Goal: Task Accomplishment & Management: Manage account settings

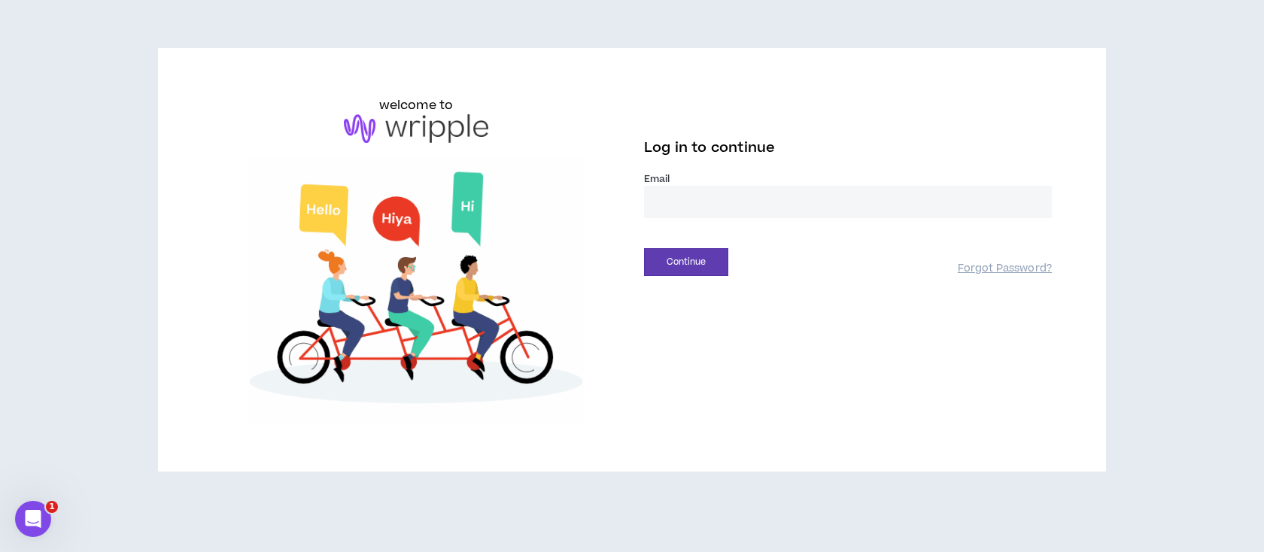
click at [748, 199] on input "email" at bounding box center [848, 202] width 408 height 32
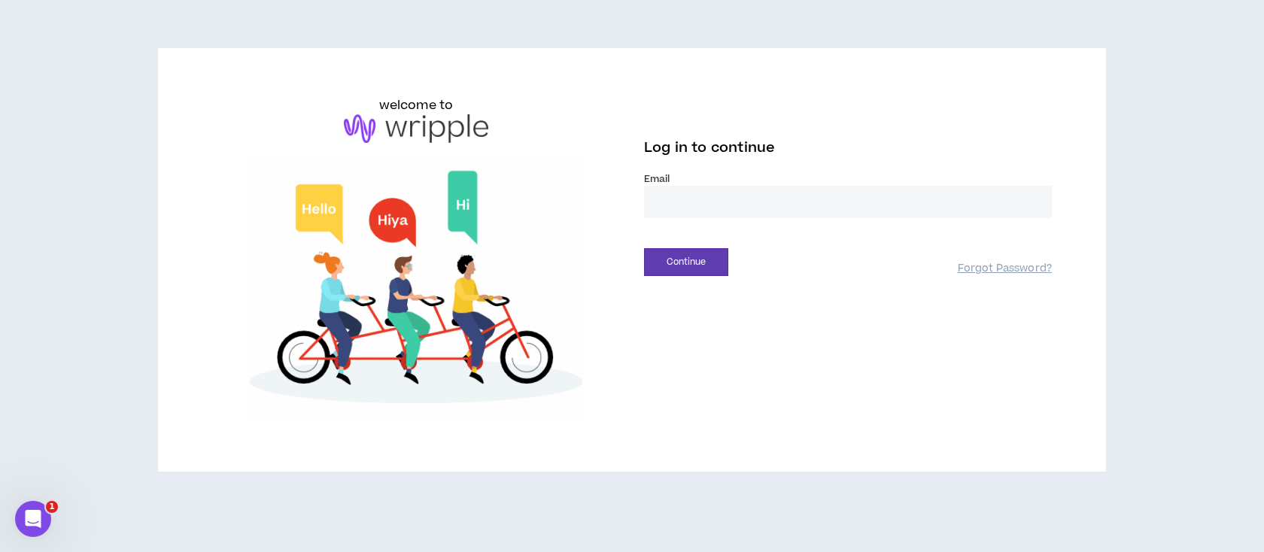
type input "**********"
click at [693, 263] on button "Continue" at bounding box center [686, 262] width 84 height 28
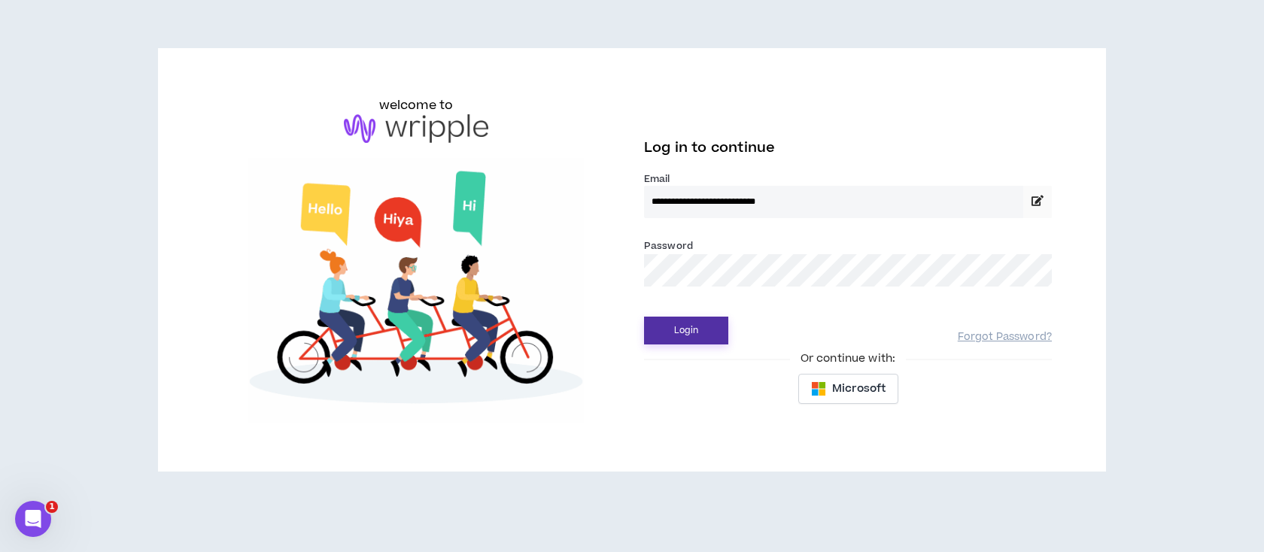
click at [695, 332] on button "Login" at bounding box center [686, 331] width 84 height 28
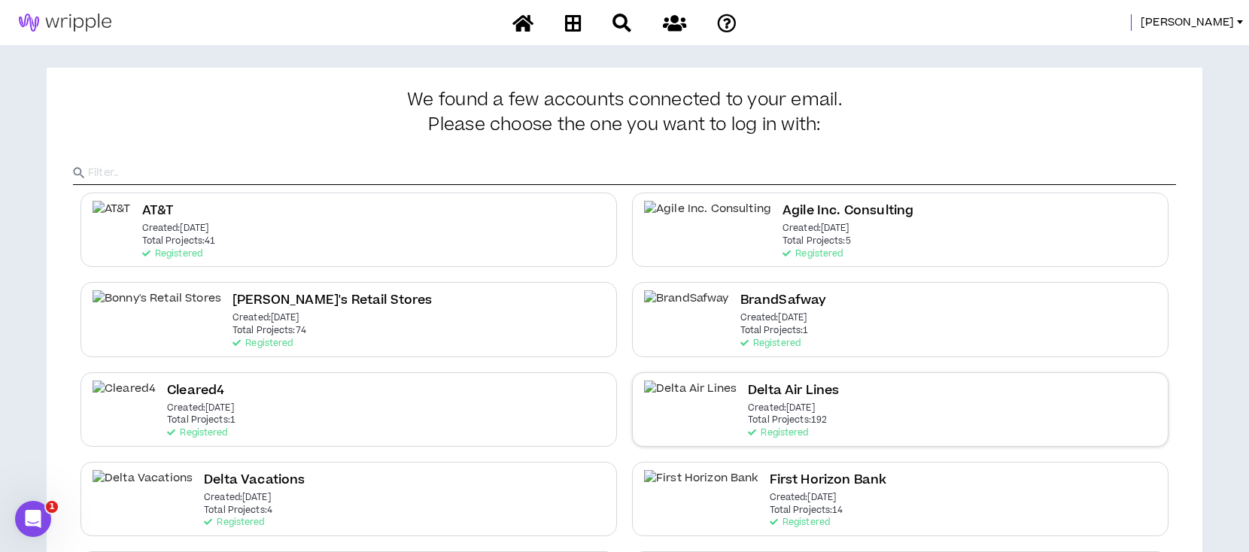
click at [748, 388] on h2 "Delta Air Lines" at bounding box center [793, 391] width 91 height 20
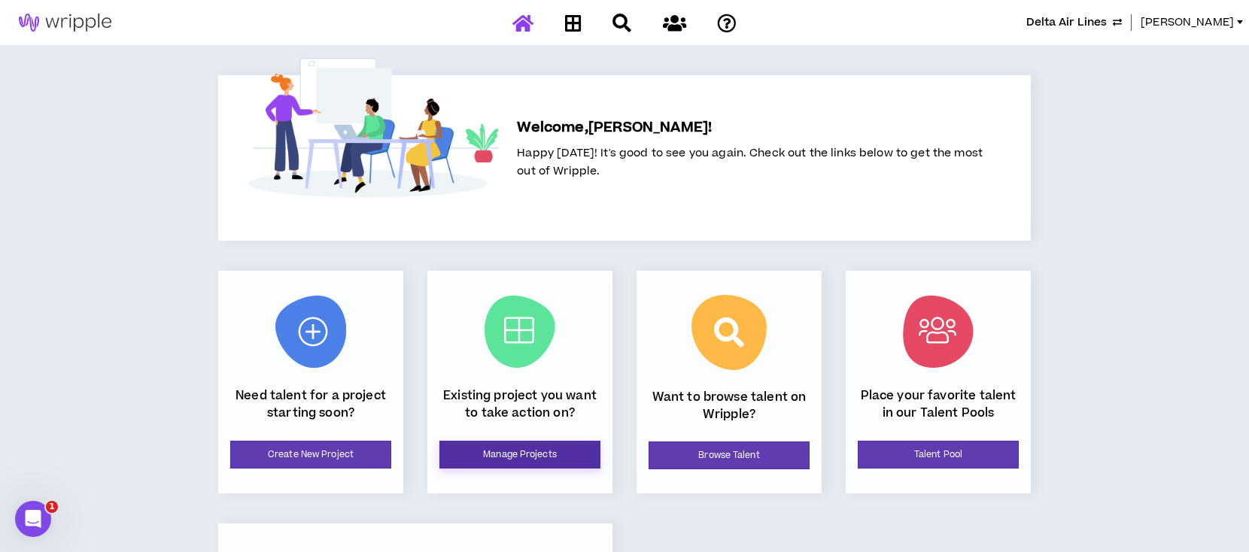
click at [529, 454] on link "Manage Projects" at bounding box center [519, 455] width 161 height 28
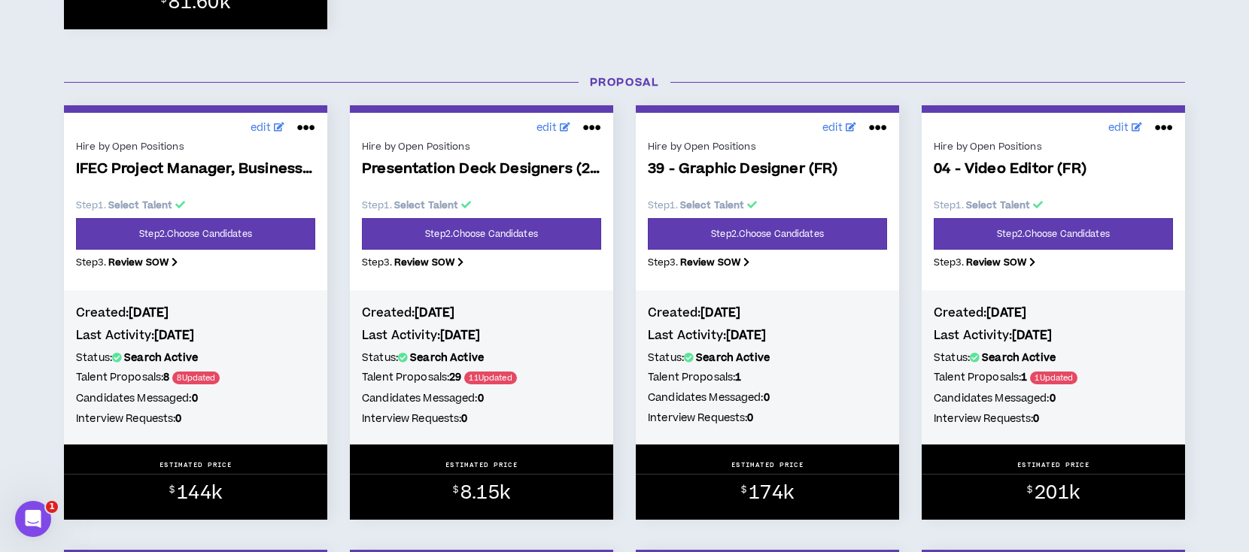
scroll to position [1103, 0]
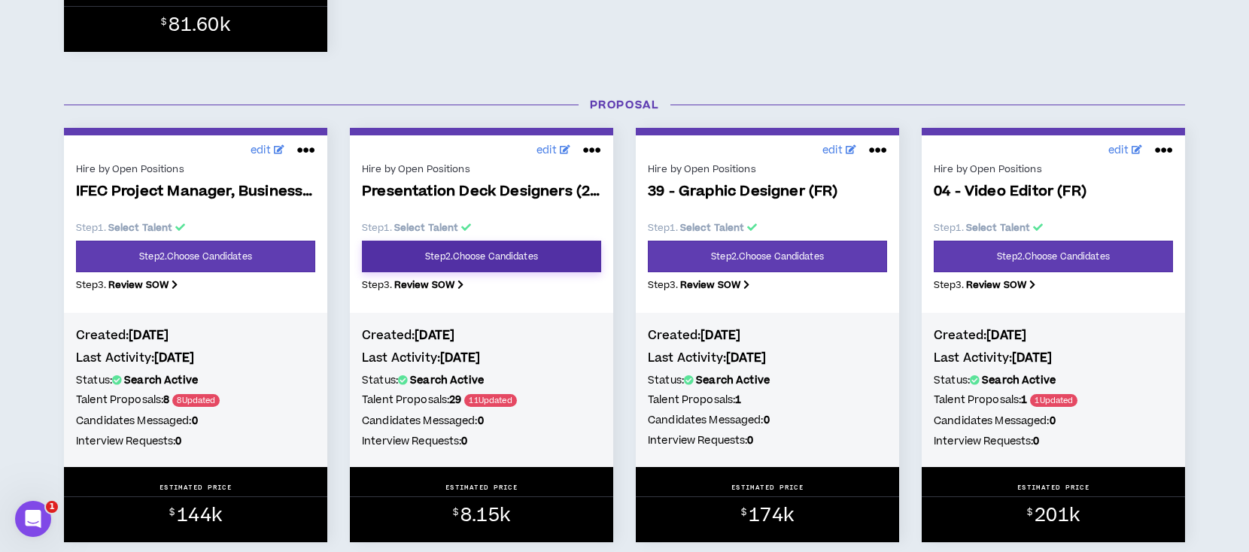
click at [512, 250] on link "Step 2 . Choose Candidates" at bounding box center [481, 257] width 239 height 32
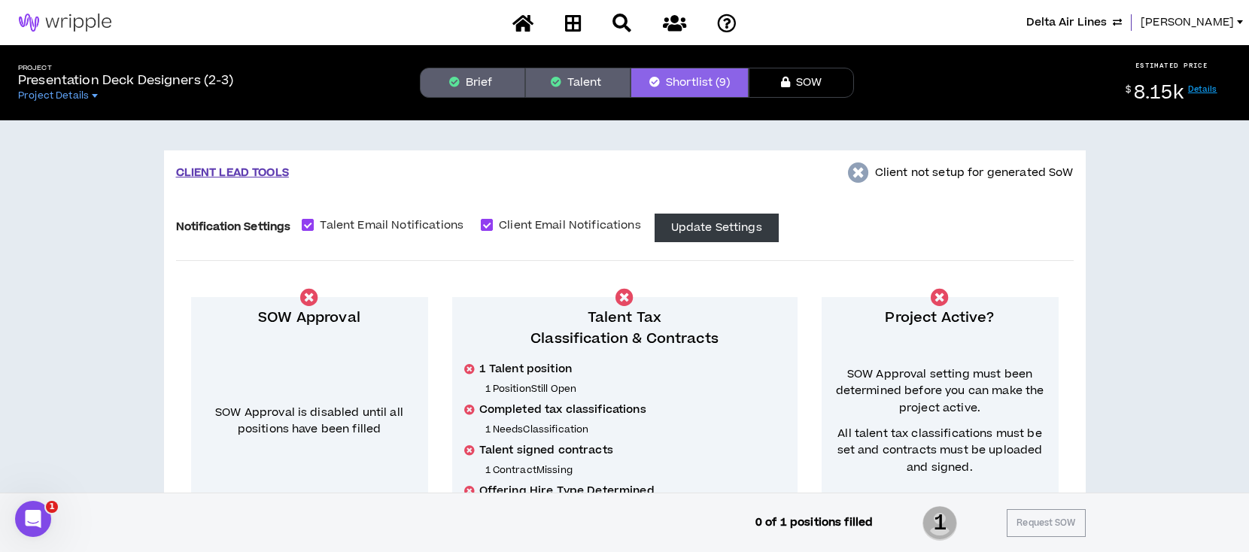
click at [1211, 23] on span "Lauren-Bridget" at bounding box center [1187, 22] width 93 height 17
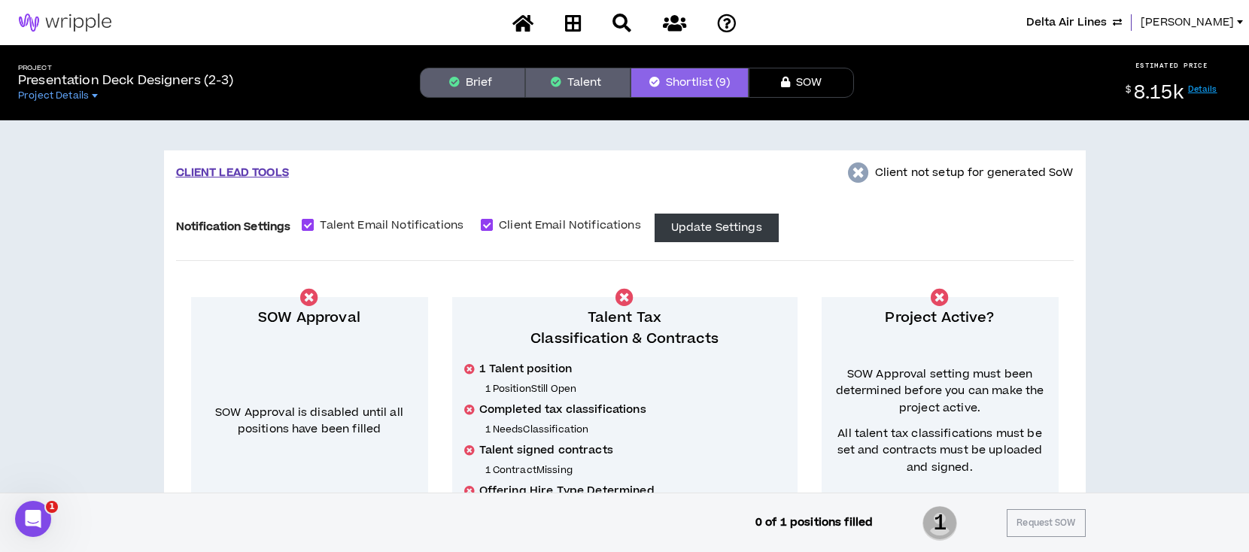
click at [1194, 19] on span "Lauren-Bridget" at bounding box center [1187, 22] width 93 height 17
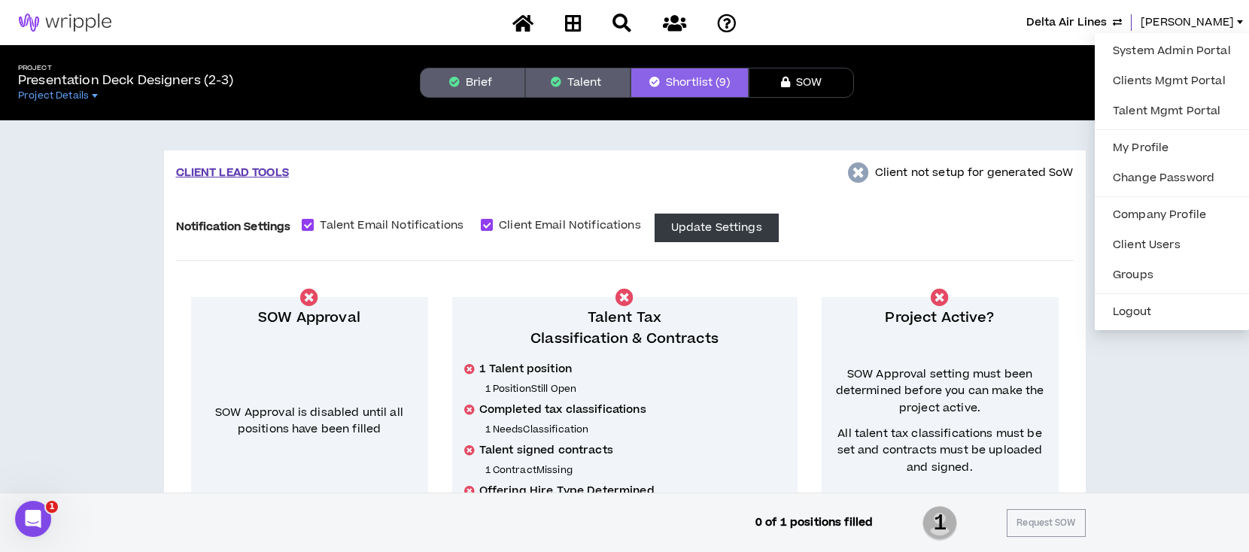
click at [822, 196] on div "CLIENT LEAD TOOLS Client not setup for generated SoW Notification Settings Tale…" at bounding box center [625, 366] width 922 height 433
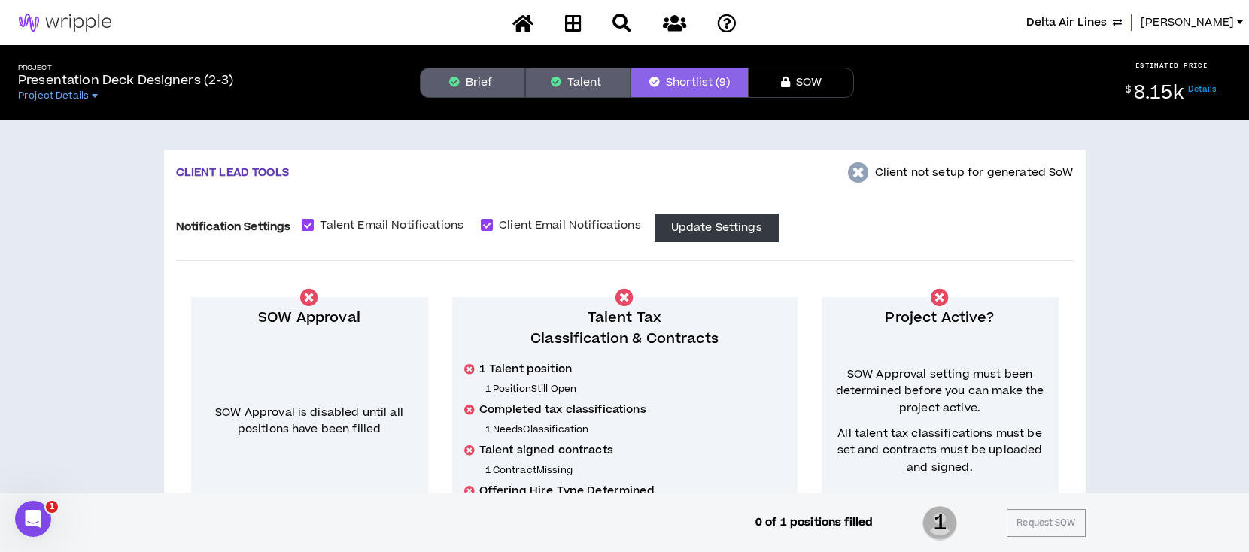
click at [500, 83] on button "Brief" at bounding box center [472, 83] width 105 height 30
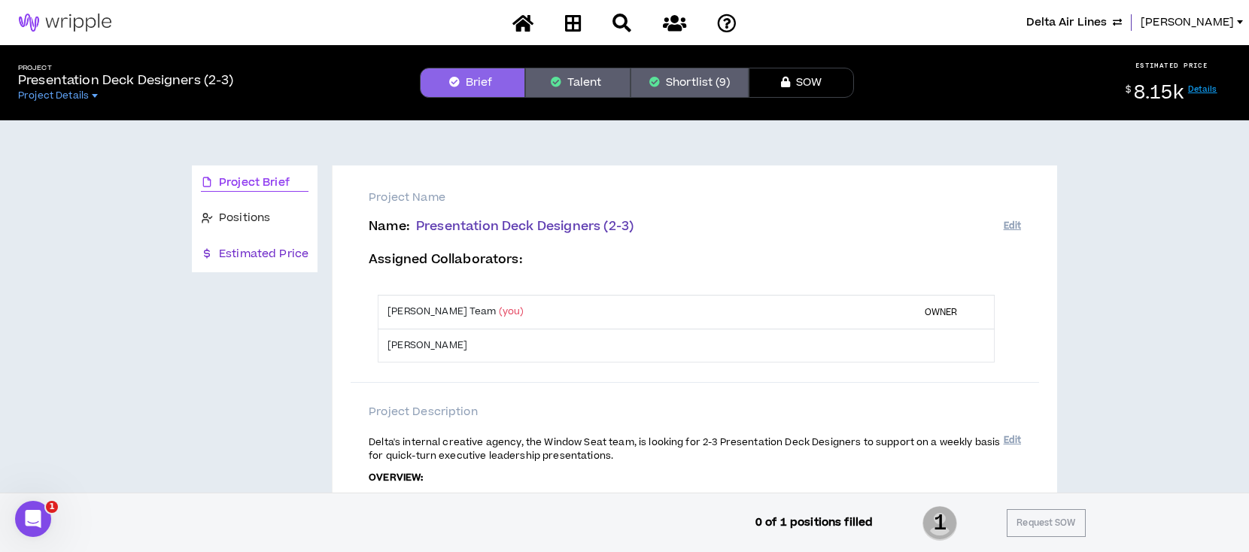
click at [283, 256] on span "Estimated Price" at bounding box center [264, 254] width 90 height 17
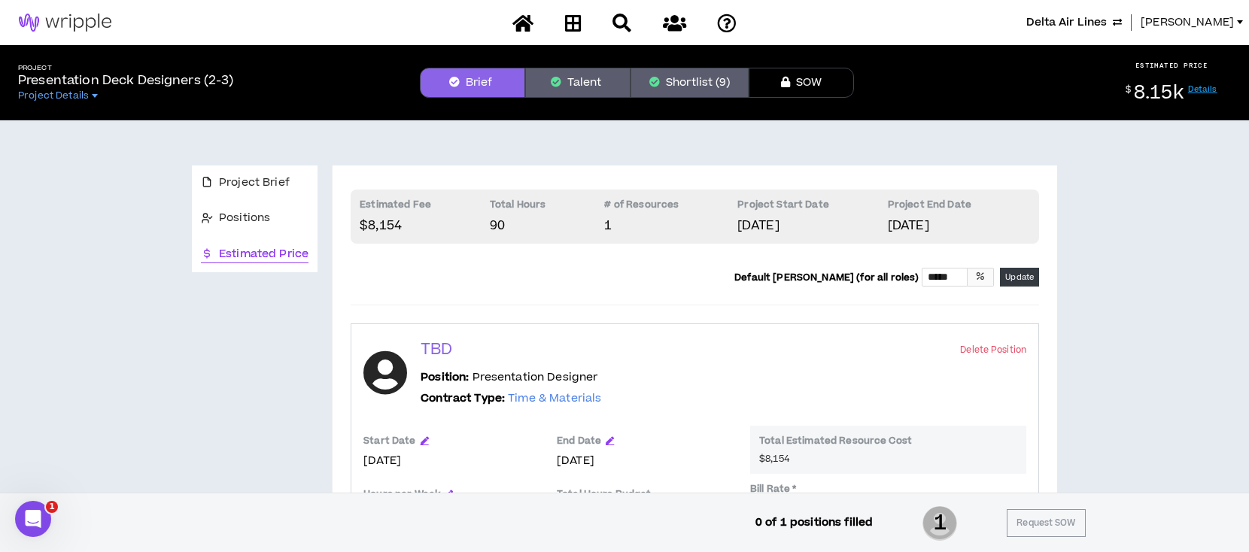
click at [1165, 24] on span "Lauren-Bridget" at bounding box center [1187, 22] width 93 height 17
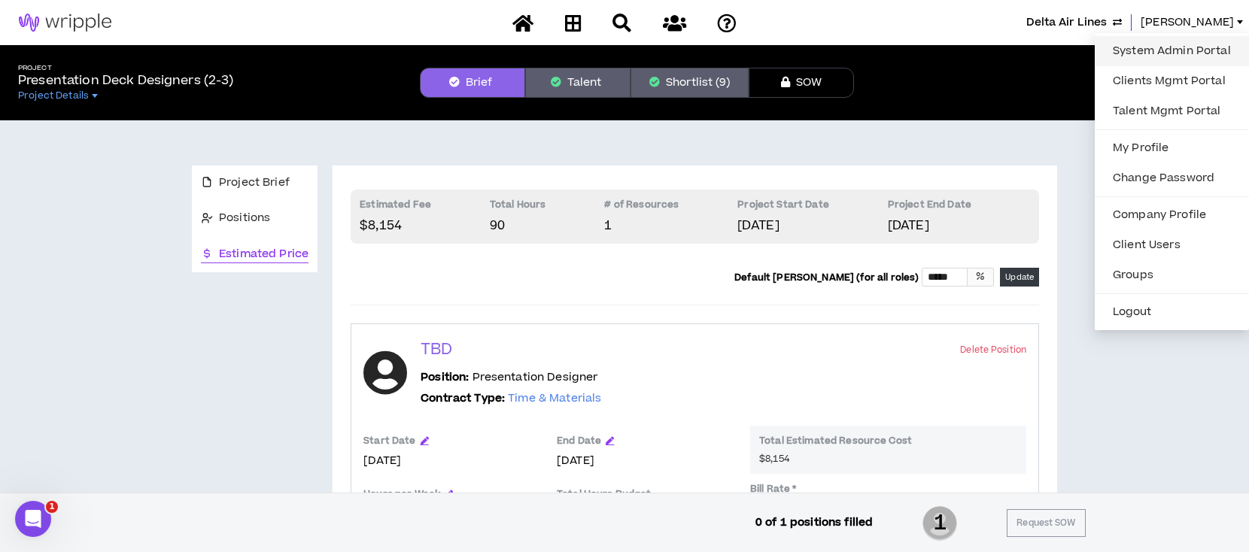
click at [1159, 52] on link "System Admin Portal" at bounding box center [1172, 51] width 136 height 23
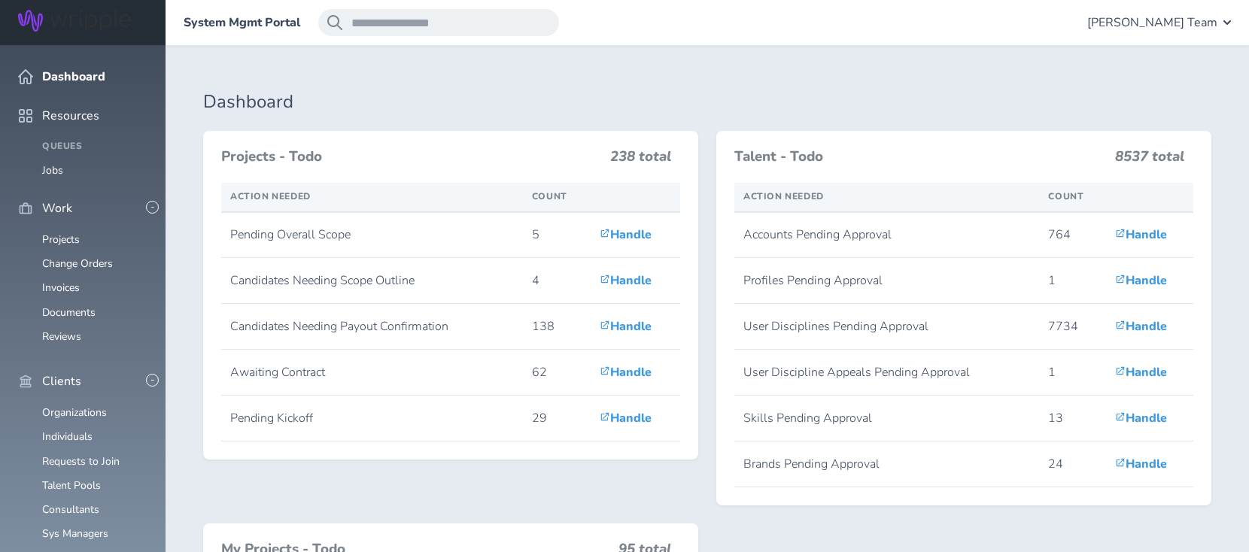
scroll to position [200, 0]
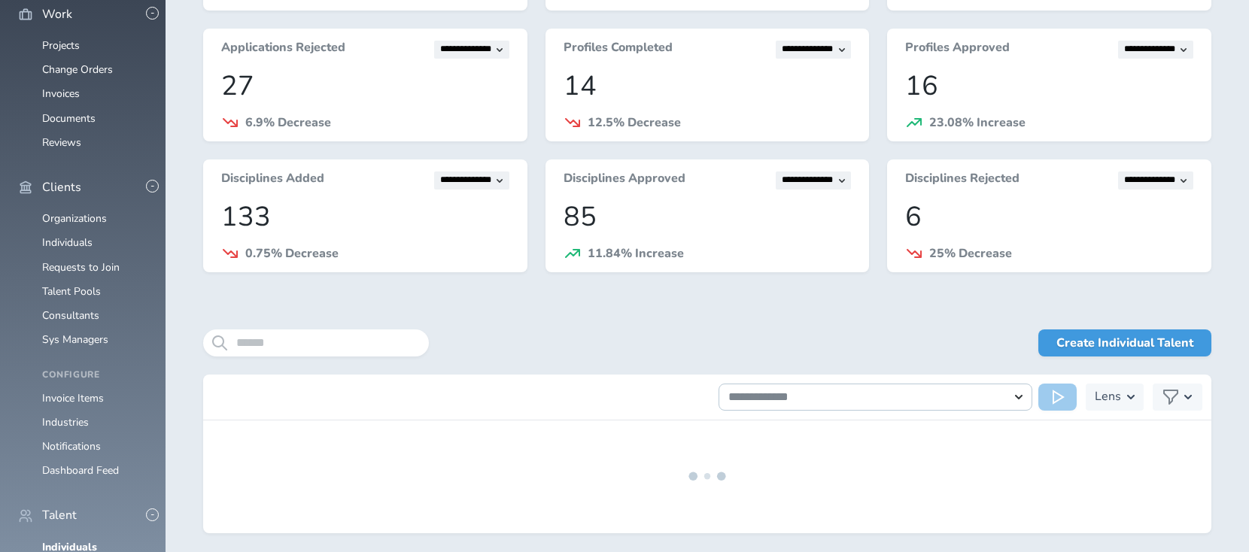
scroll to position [250, 0]
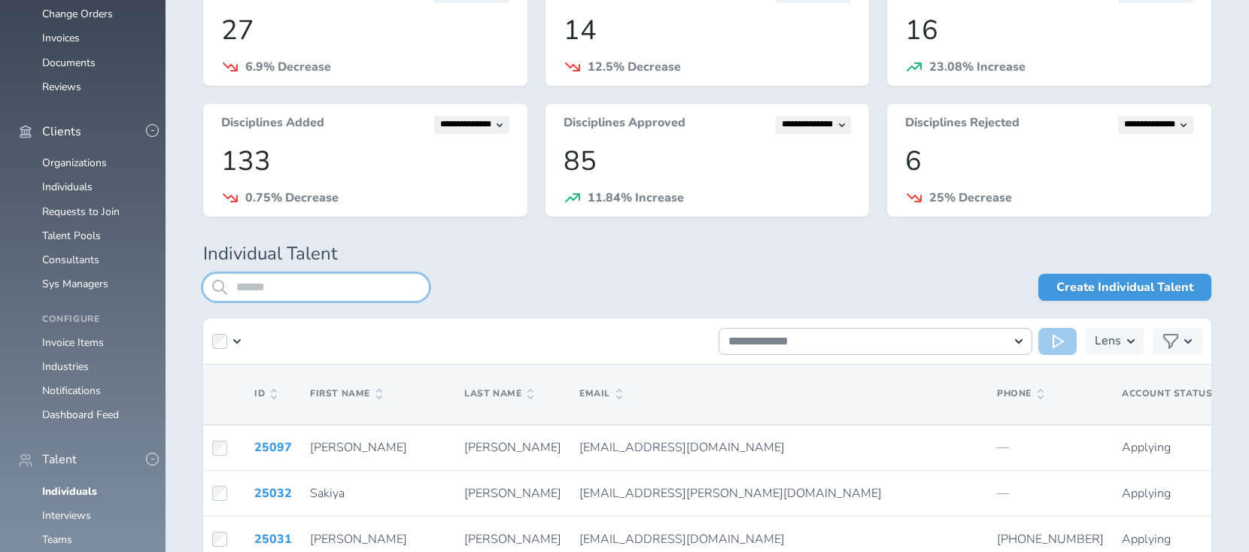
click at [333, 287] on input "search" at bounding box center [316, 287] width 226 height 27
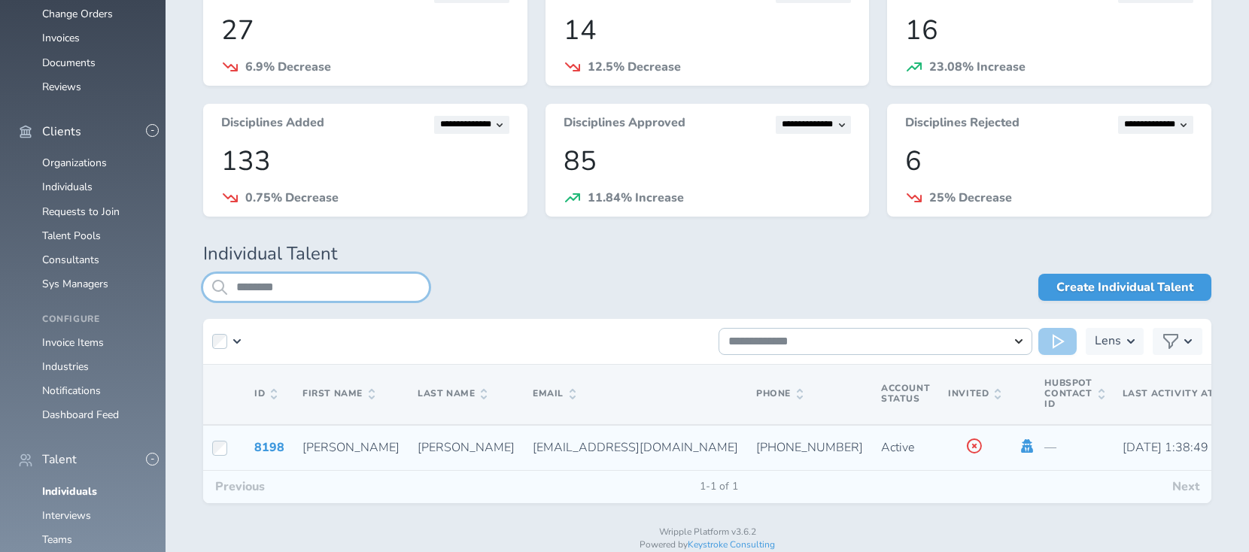
type input "********"
click at [1022, 446] on icon at bounding box center [1028, 446] width 12 height 14
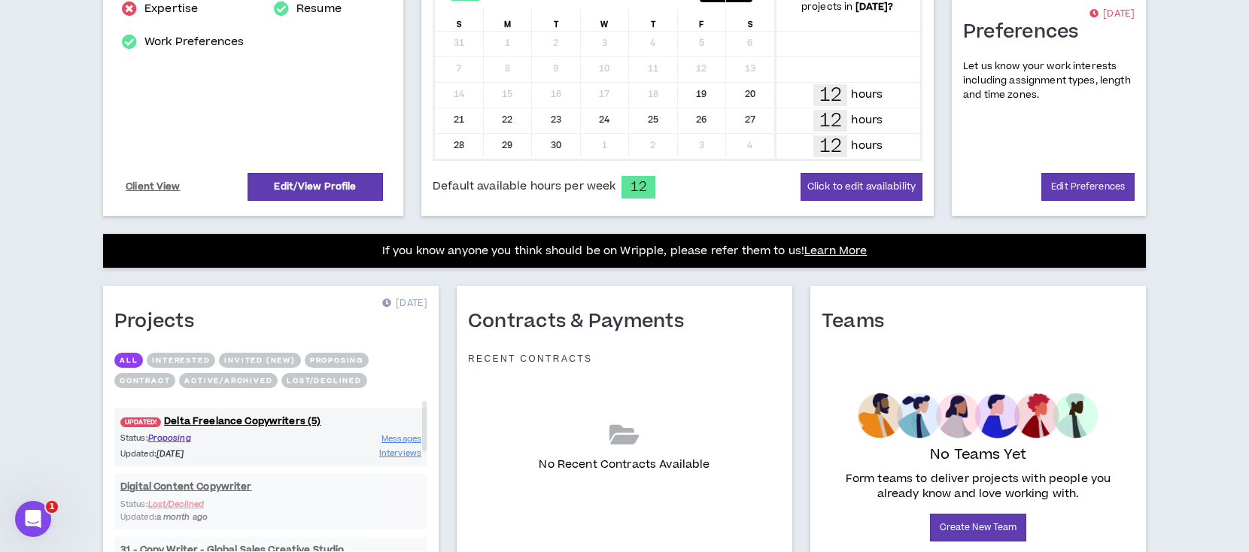
scroll to position [401, 0]
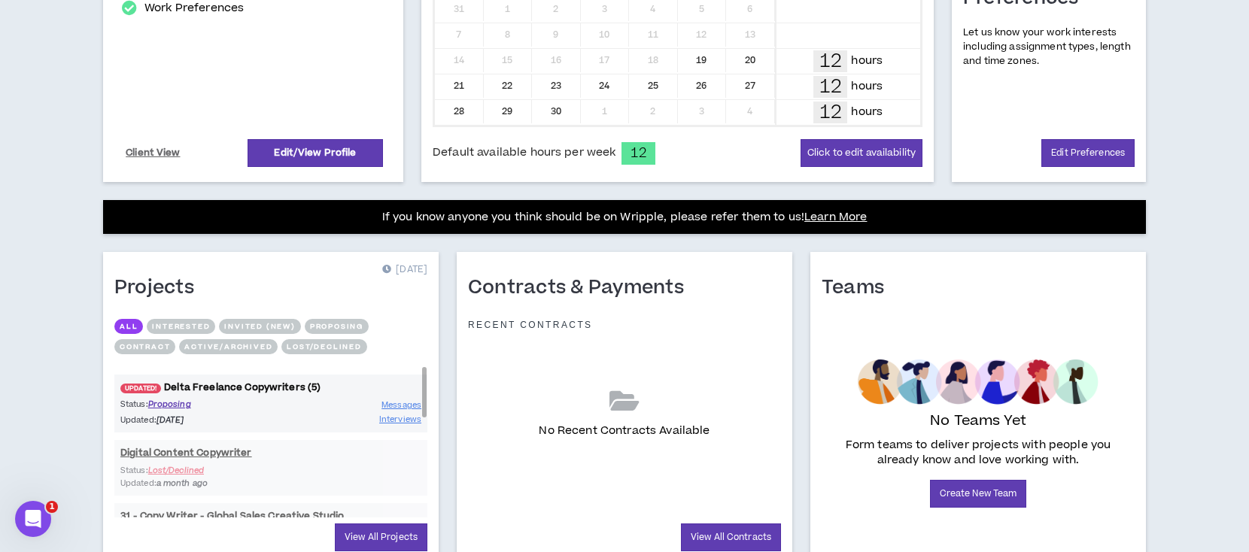
click at [272, 385] on link "UPDATED! Delta Freelance Copywriters (5)" at bounding box center [270, 388] width 313 height 14
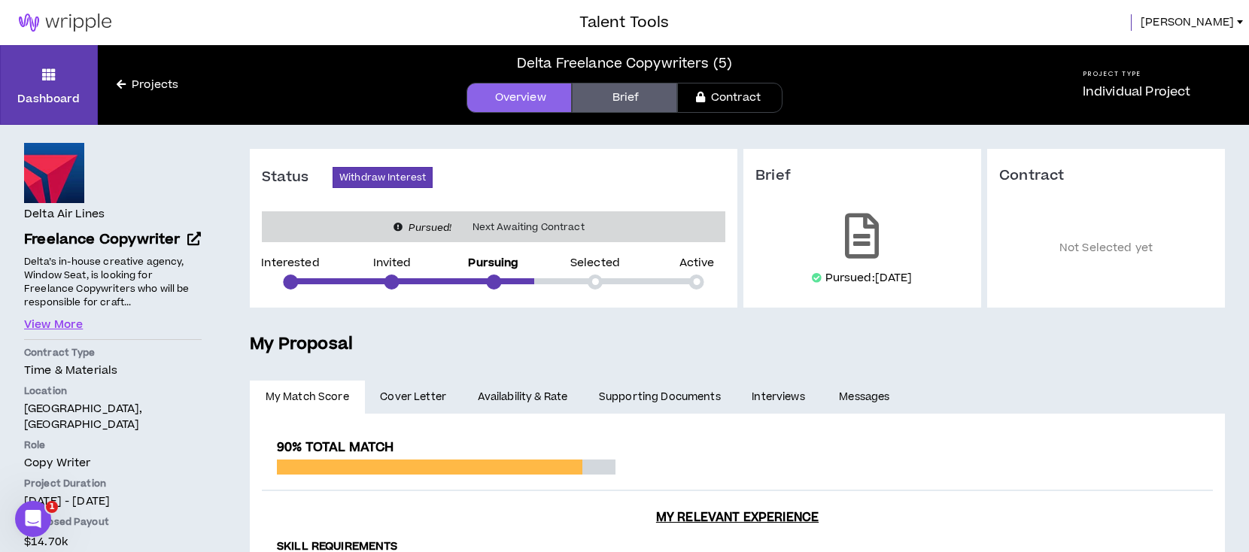
click at [1229, 15] on span "[PERSON_NAME]" at bounding box center [1187, 22] width 93 height 17
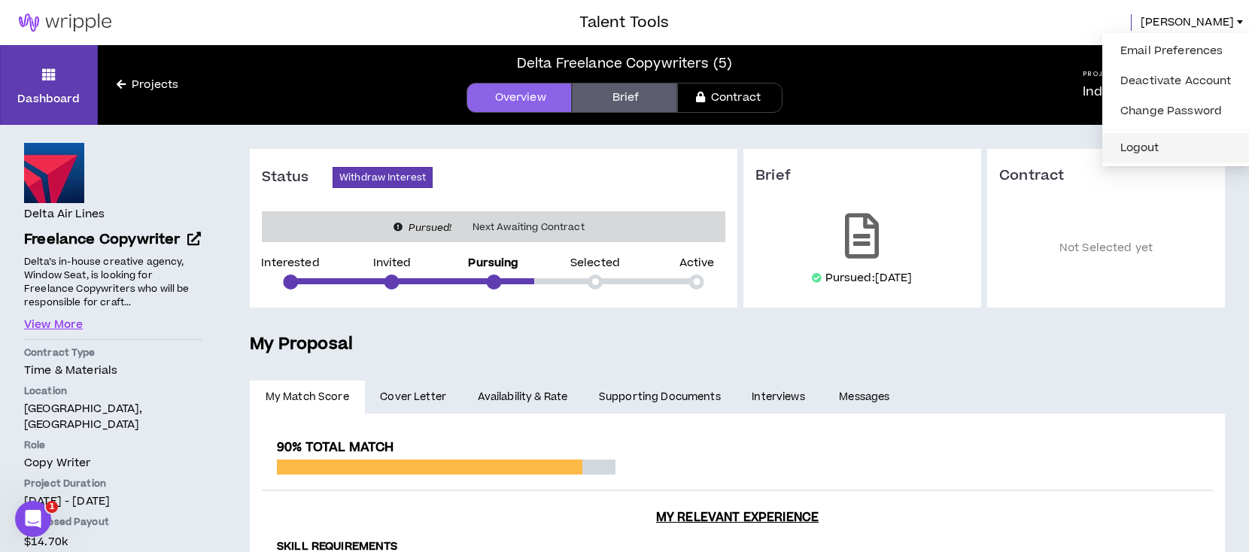
click at [1167, 152] on button "Logout" at bounding box center [1175, 148] width 129 height 23
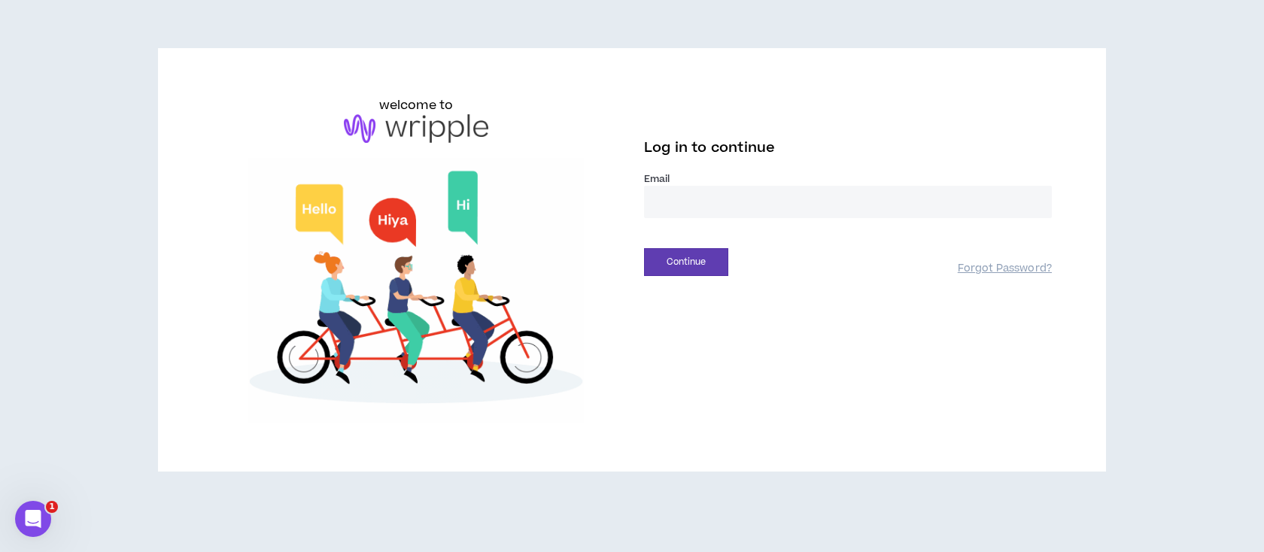
click at [821, 202] on input "email" at bounding box center [848, 202] width 408 height 32
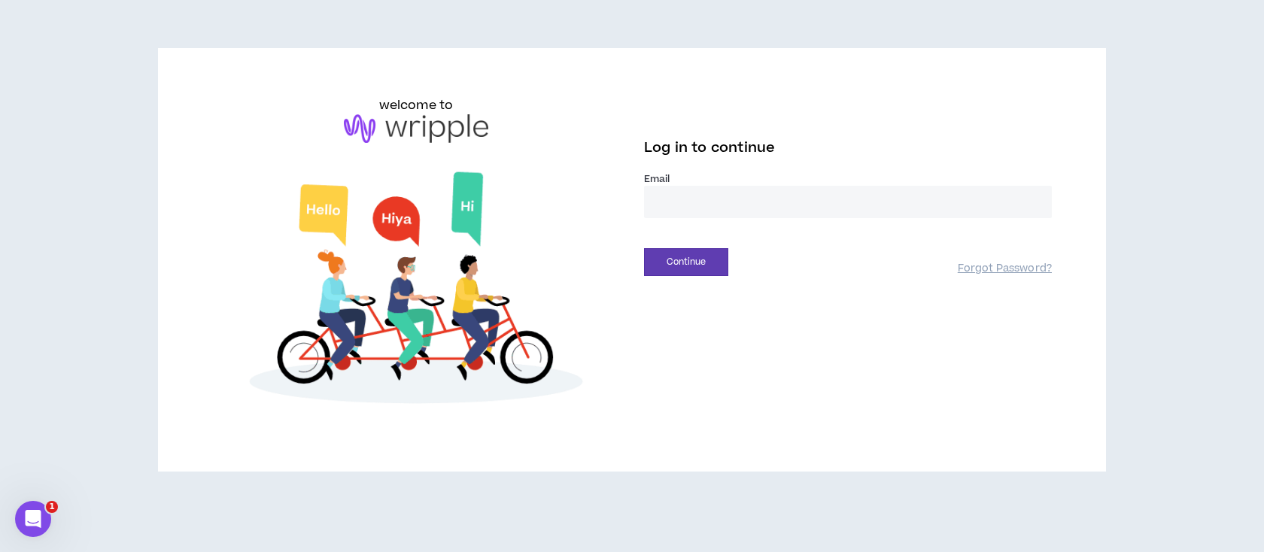
type input "**********"
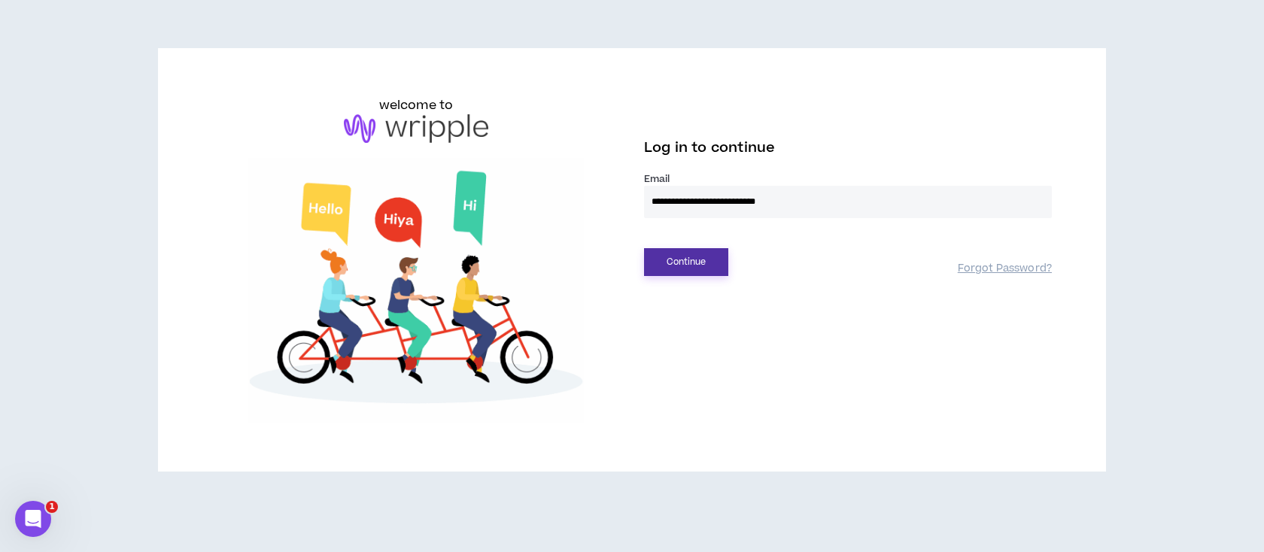
click at [674, 265] on button "Continue" at bounding box center [686, 262] width 84 height 28
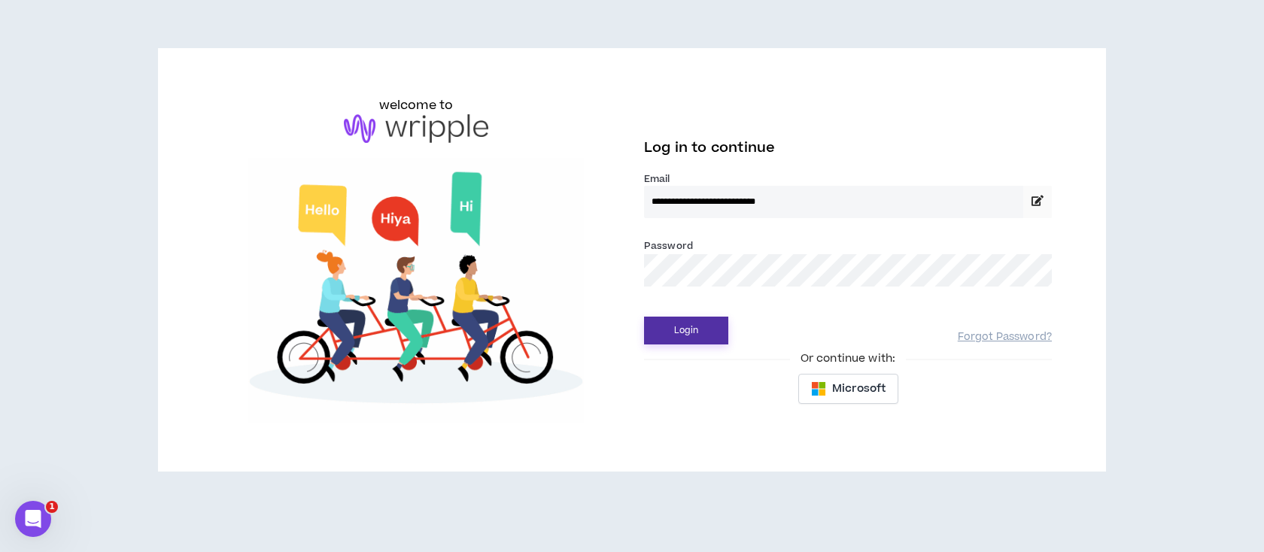
click at [661, 336] on button "Login" at bounding box center [686, 331] width 84 height 28
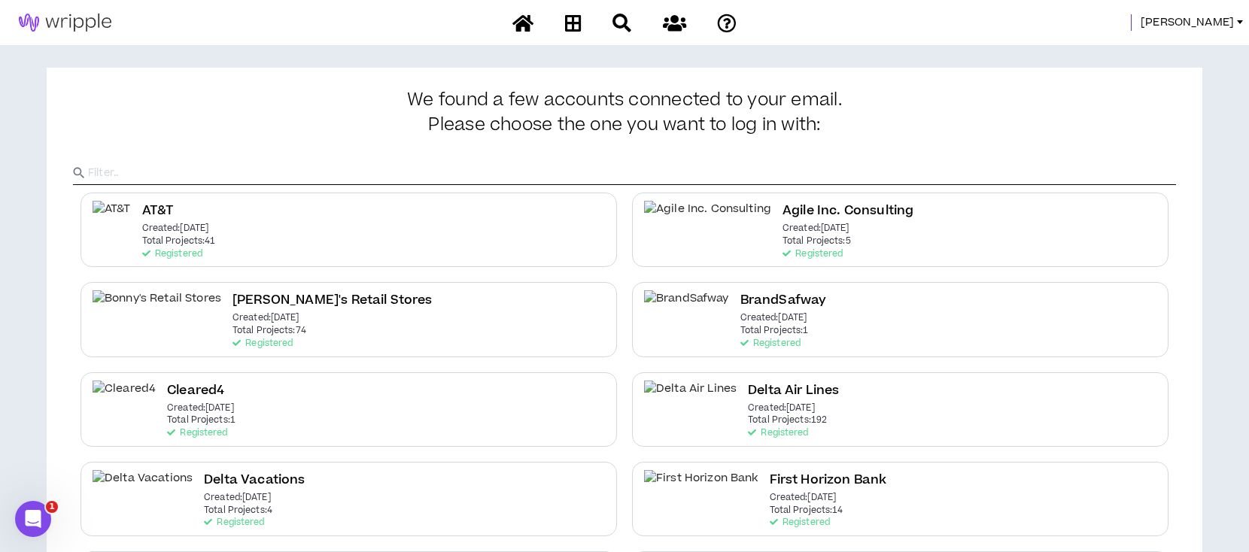
click at [1213, 17] on span "Lauren-Bridget" at bounding box center [1187, 22] width 93 height 17
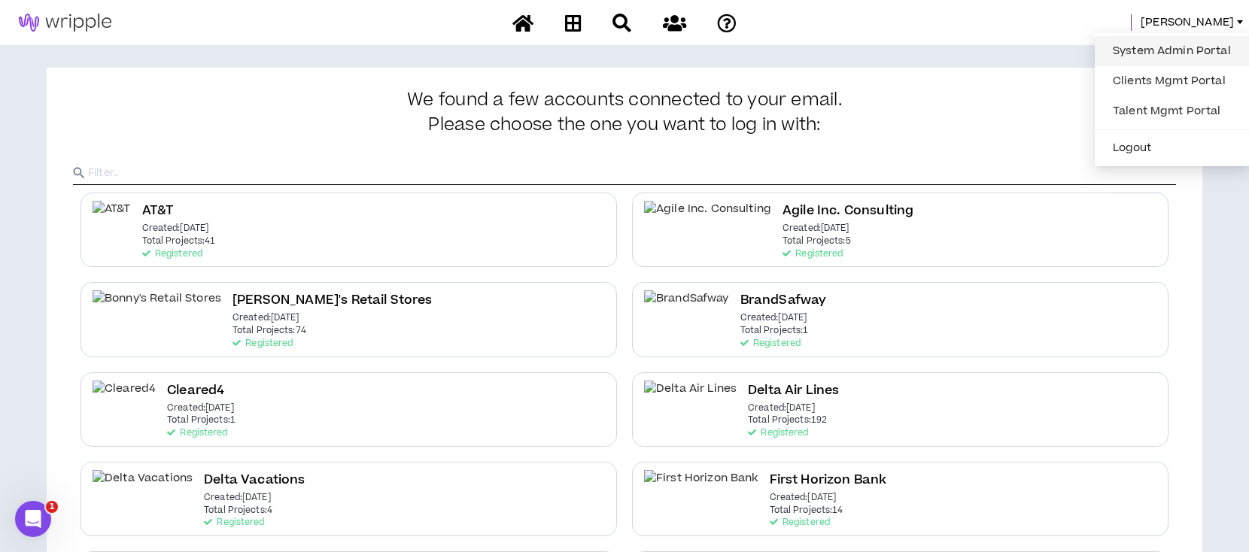
click at [1186, 49] on link "System Admin Portal" at bounding box center [1172, 51] width 136 height 23
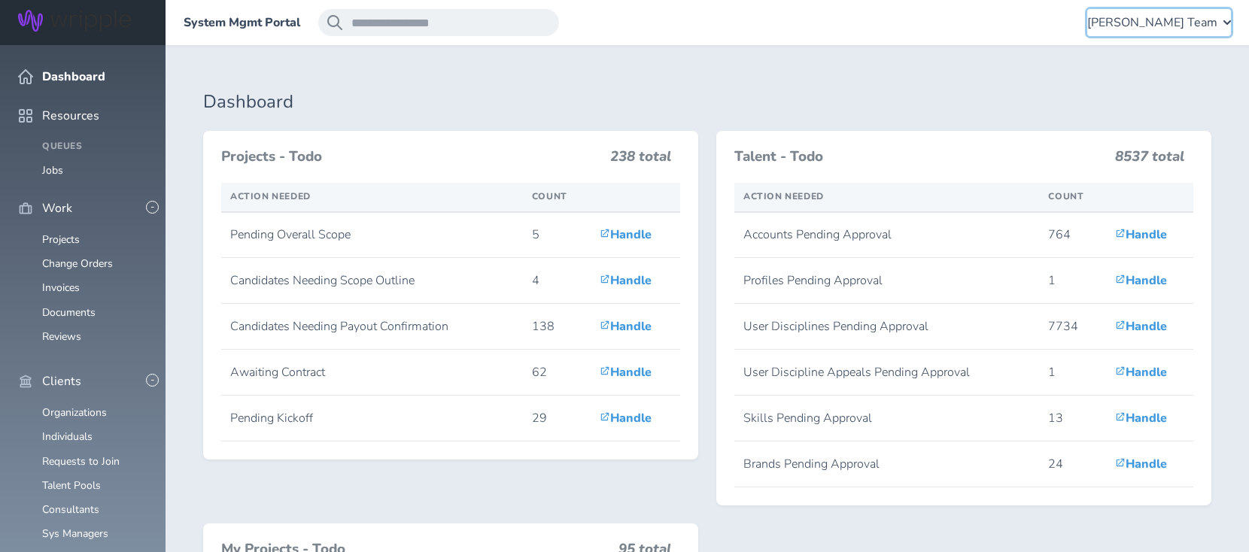
click at [1150, 18] on span "[PERSON_NAME] Team" at bounding box center [1152, 23] width 130 height 14
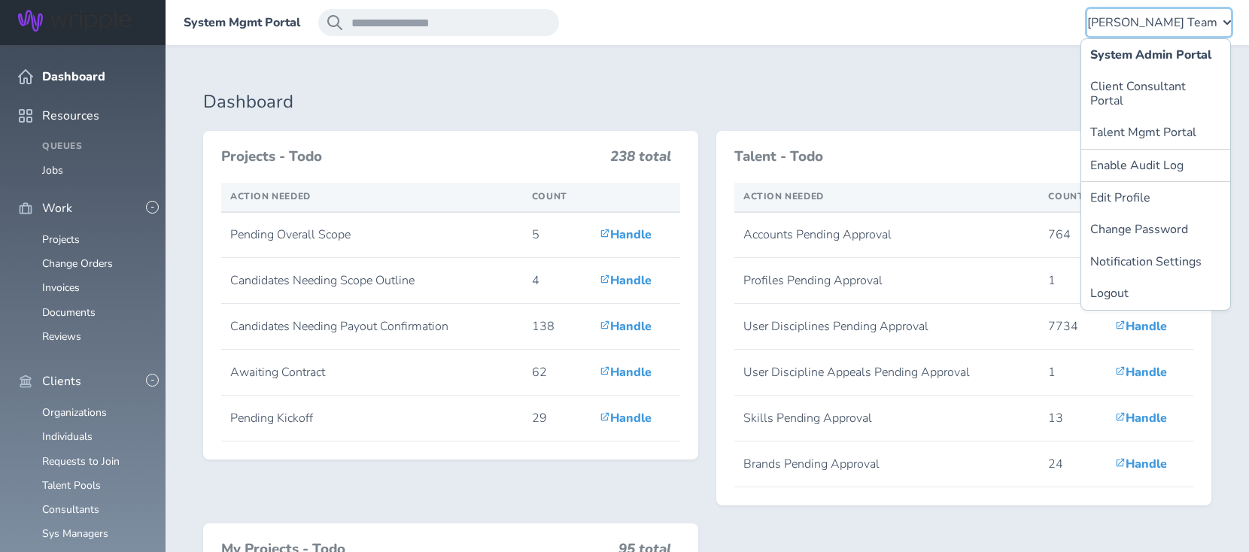
click at [1158, 18] on span "[PERSON_NAME] Team" at bounding box center [1152, 23] width 130 height 14
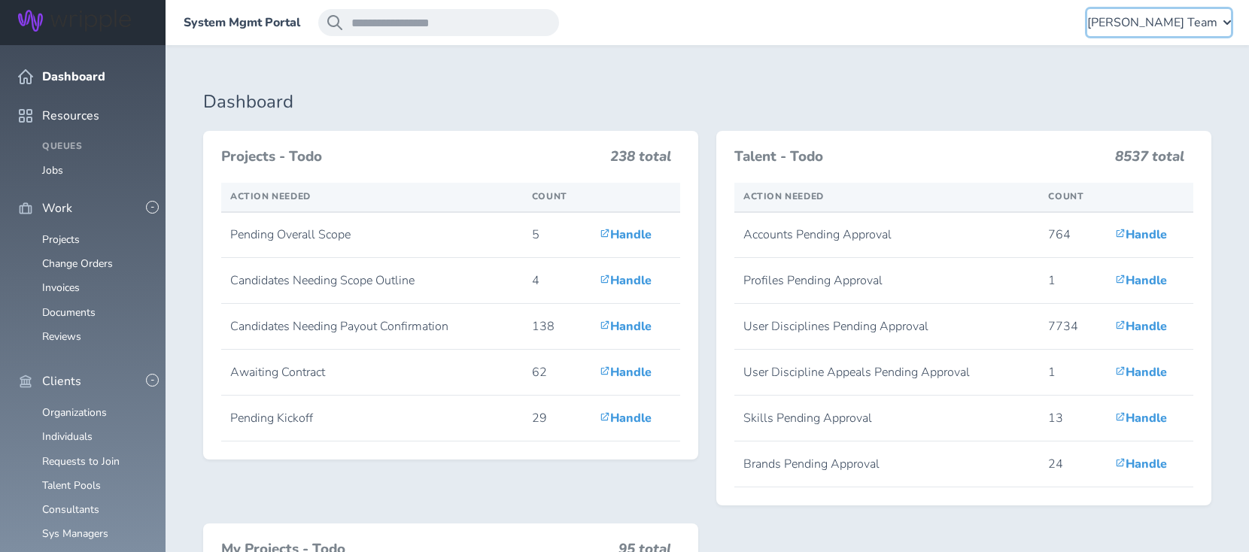
click at [1153, 20] on span "[PERSON_NAME] Team" at bounding box center [1152, 23] width 130 height 14
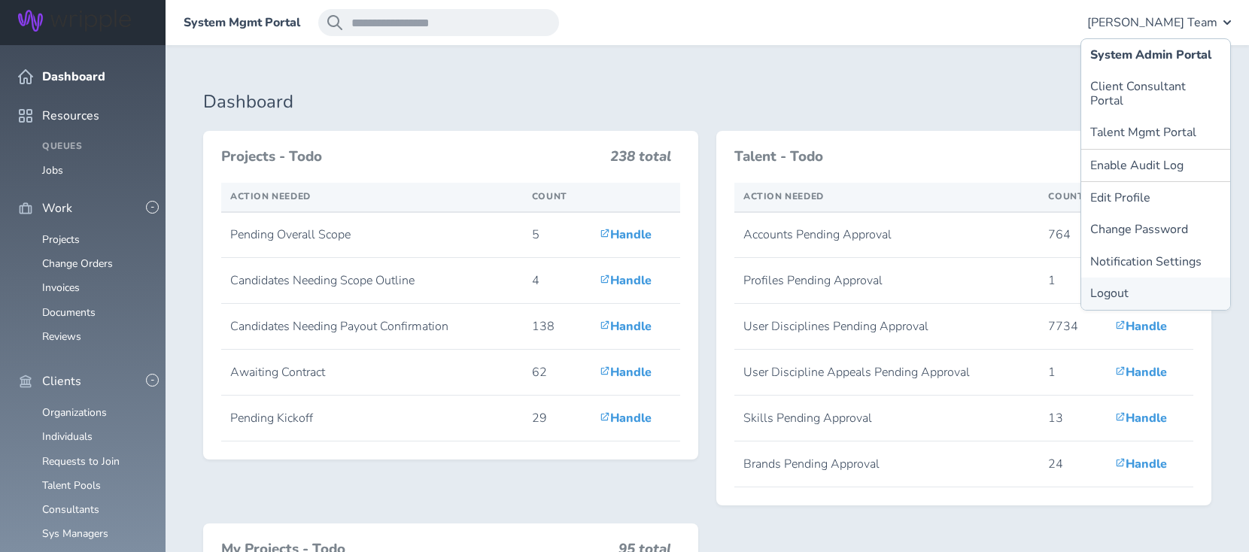
click at [1113, 278] on link "Logout" at bounding box center [1155, 294] width 149 height 32
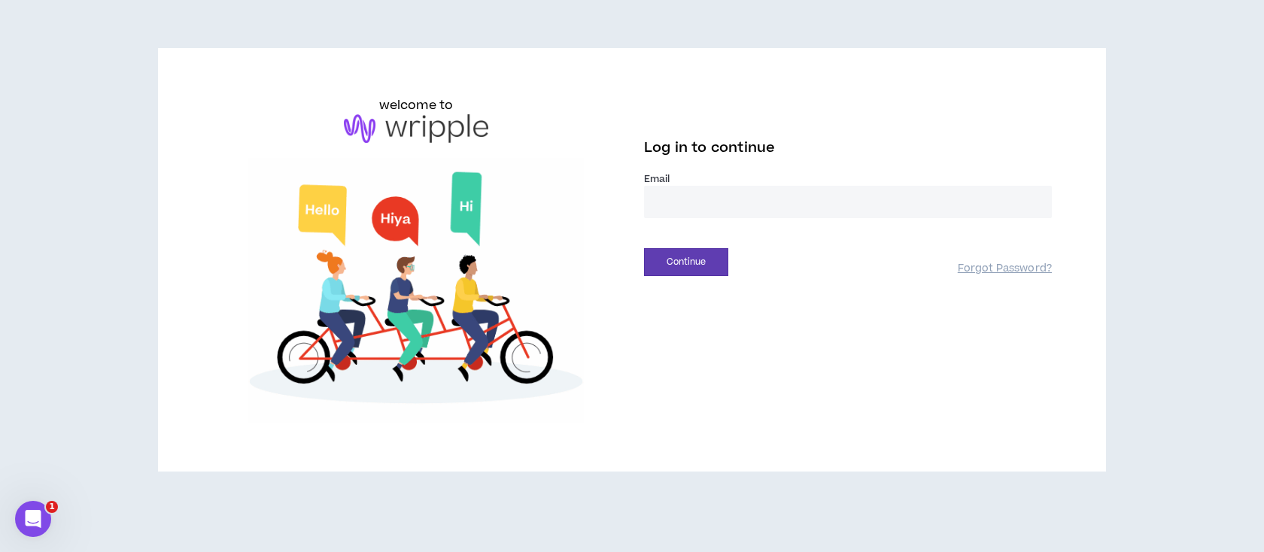
click at [702, 197] on input "email" at bounding box center [848, 202] width 408 height 32
type input "**********"
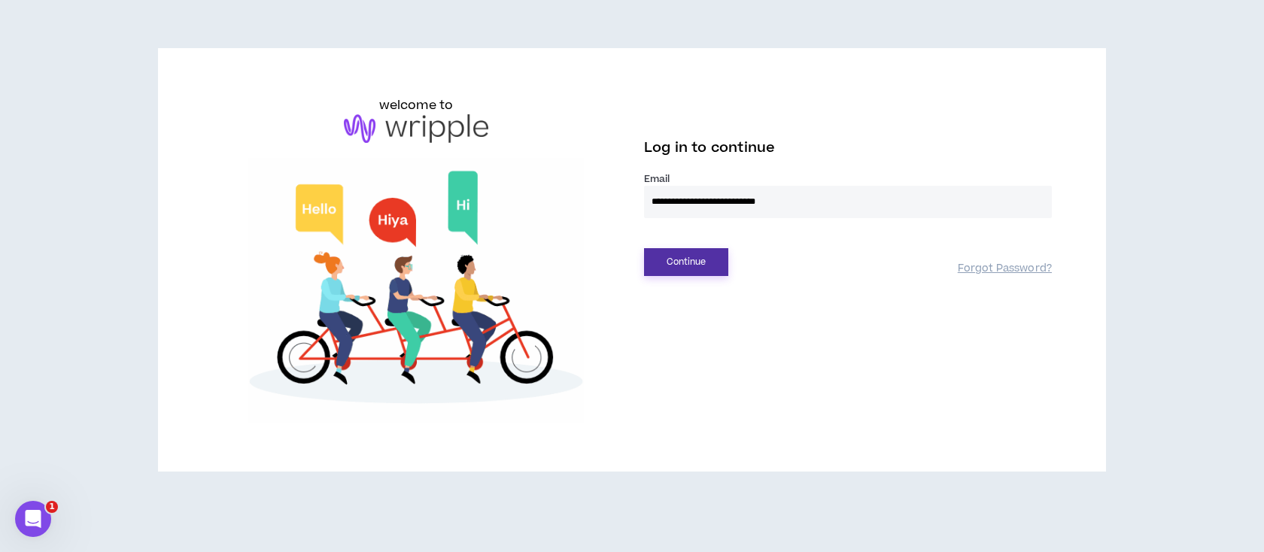
click at [687, 262] on button "Continue" at bounding box center [686, 262] width 84 height 28
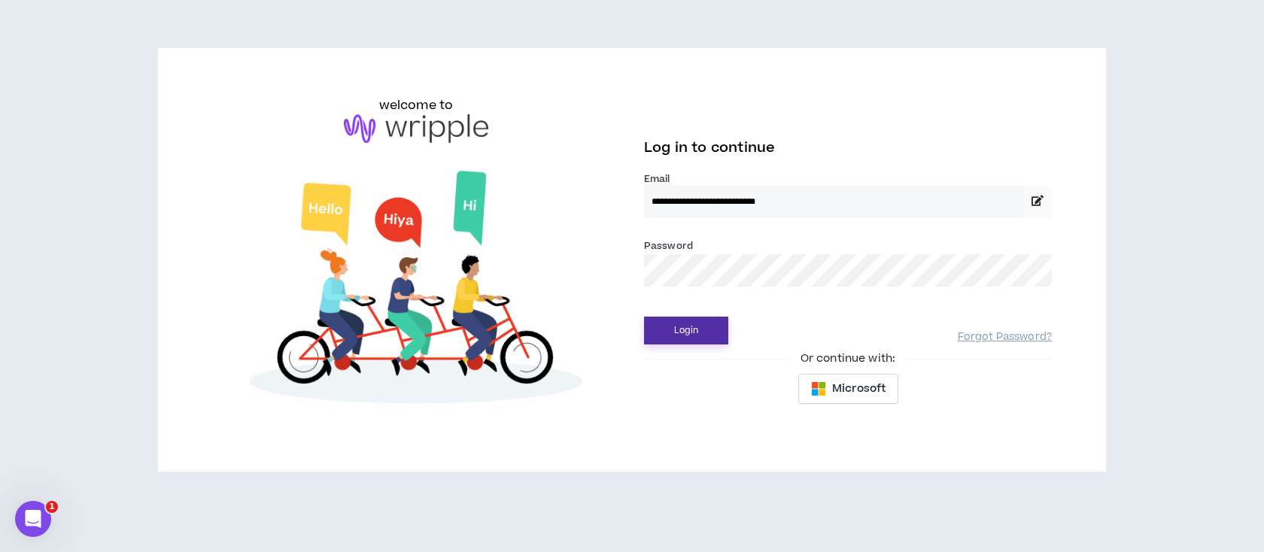
click at [686, 330] on button "Login" at bounding box center [686, 331] width 84 height 28
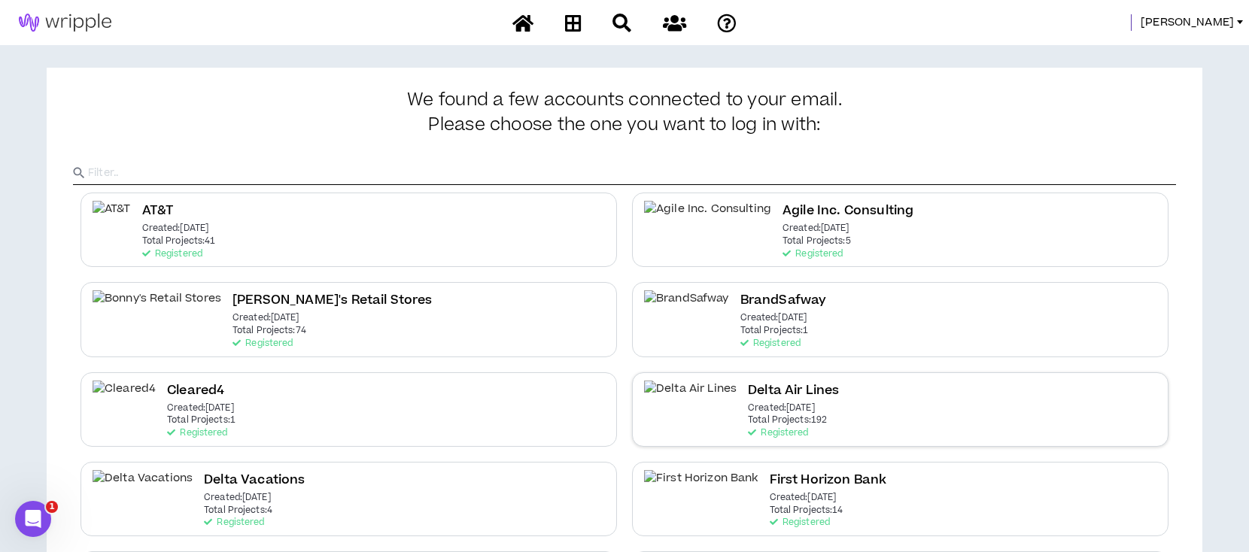
click at [748, 384] on h2 "Delta Air Lines" at bounding box center [793, 391] width 91 height 20
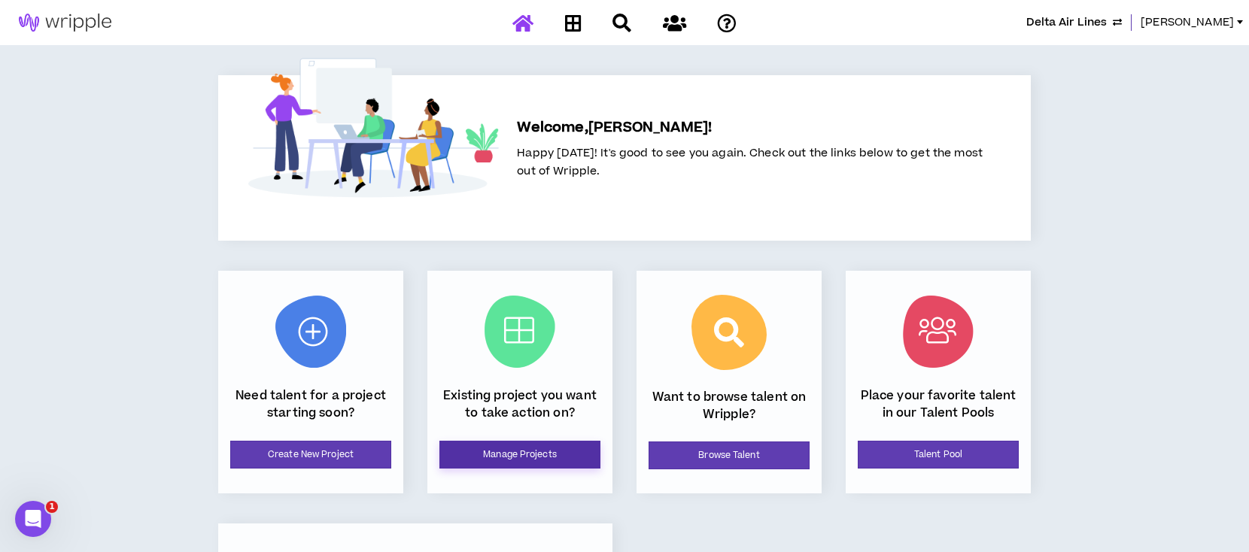
click at [548, 457] on link "Manage Projects" at bounding box center [519, 455] width 161 height 28
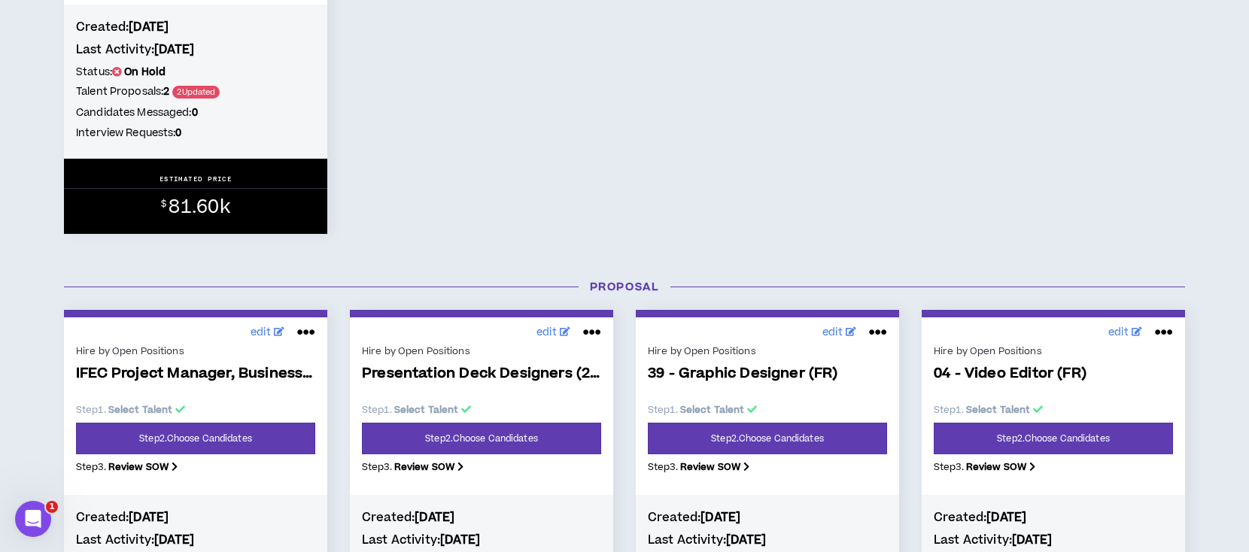
scroll to position [1003, 0]
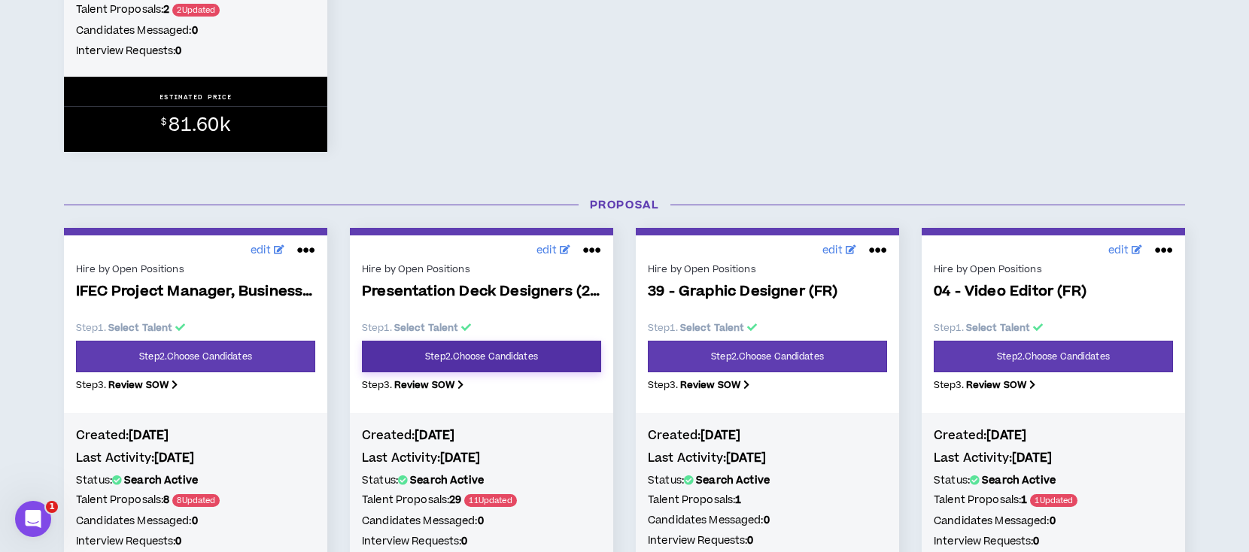
click at [407, 347] on link "Step 2 . Choose Candidates" at bounding box center [481, 357] width 239 height 32
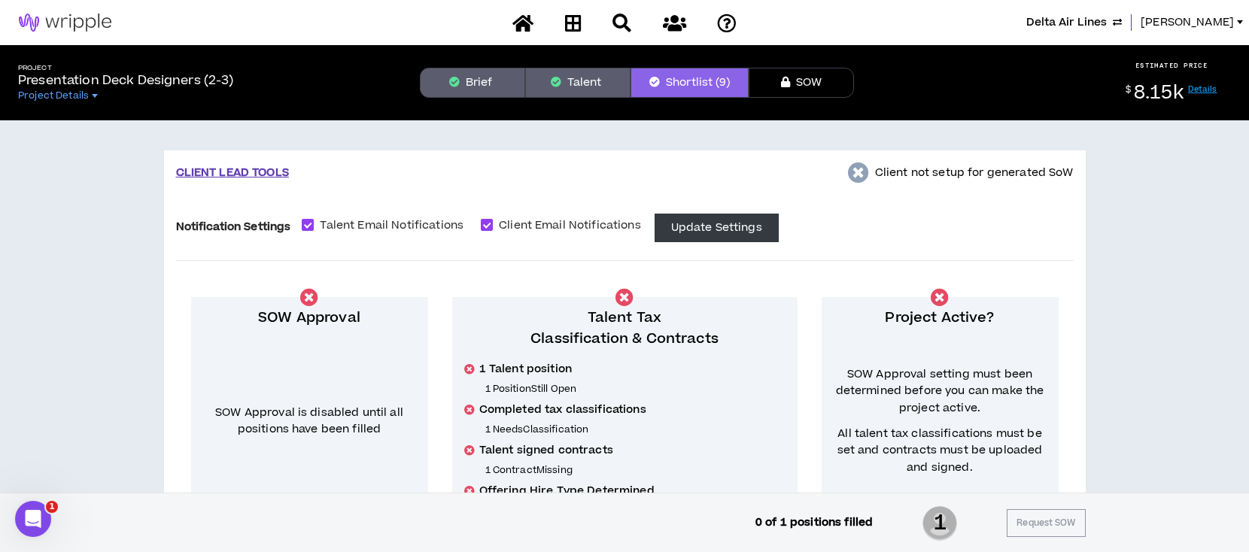
click at [697, 90] on button "Shortlist (9)" at bounding box center [690, 83] width 118 height 30
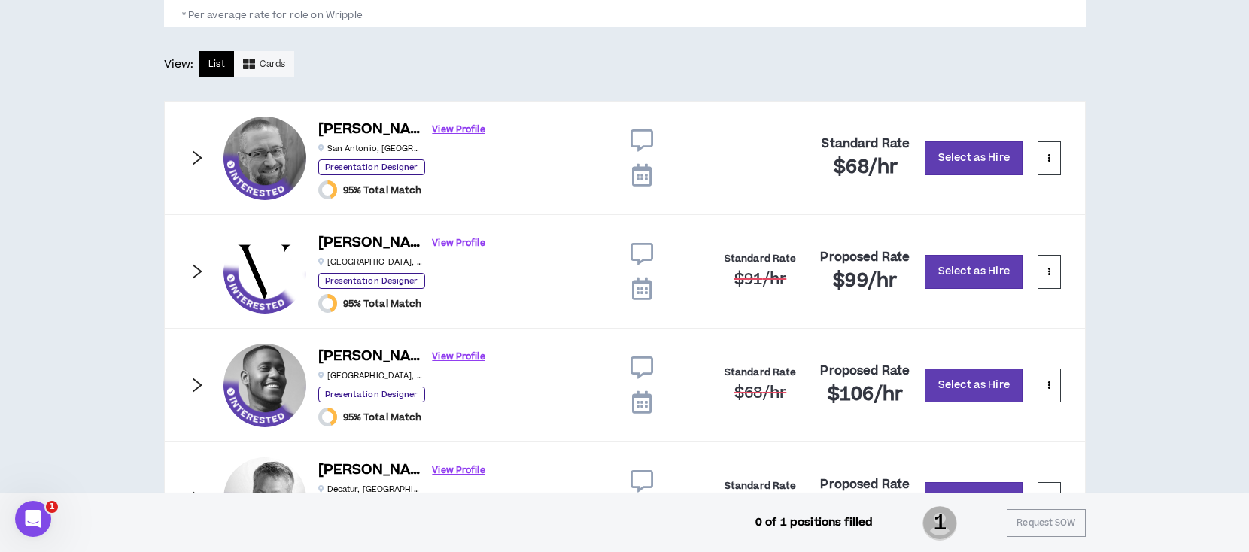
scroll to position [802, 0]
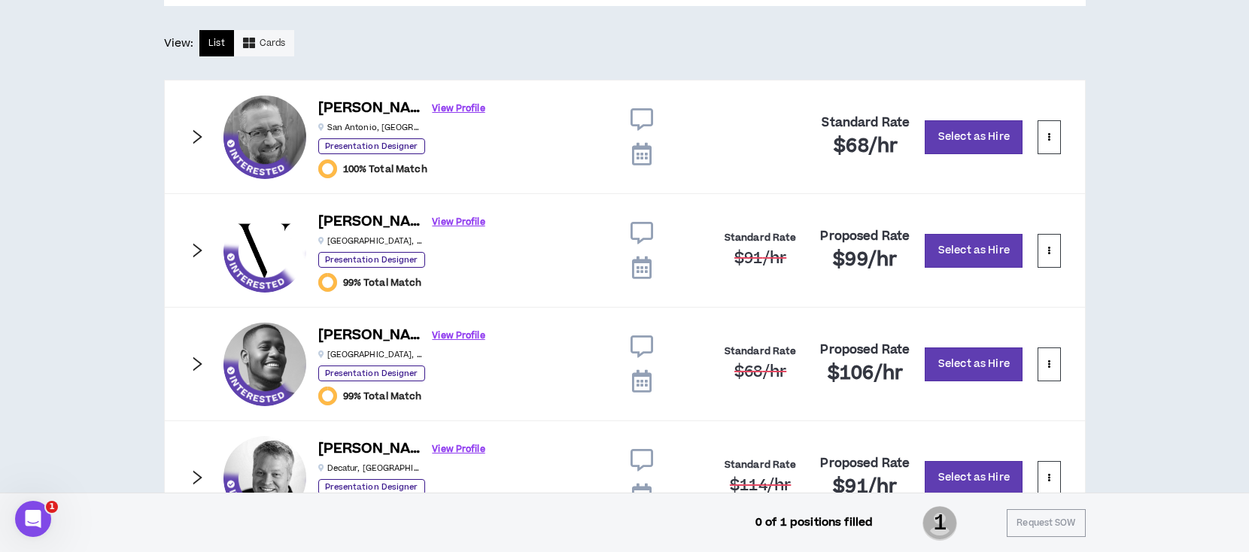
click at [191, 129] on icon "right" at bounding box center [197, 137] width 17 height 17
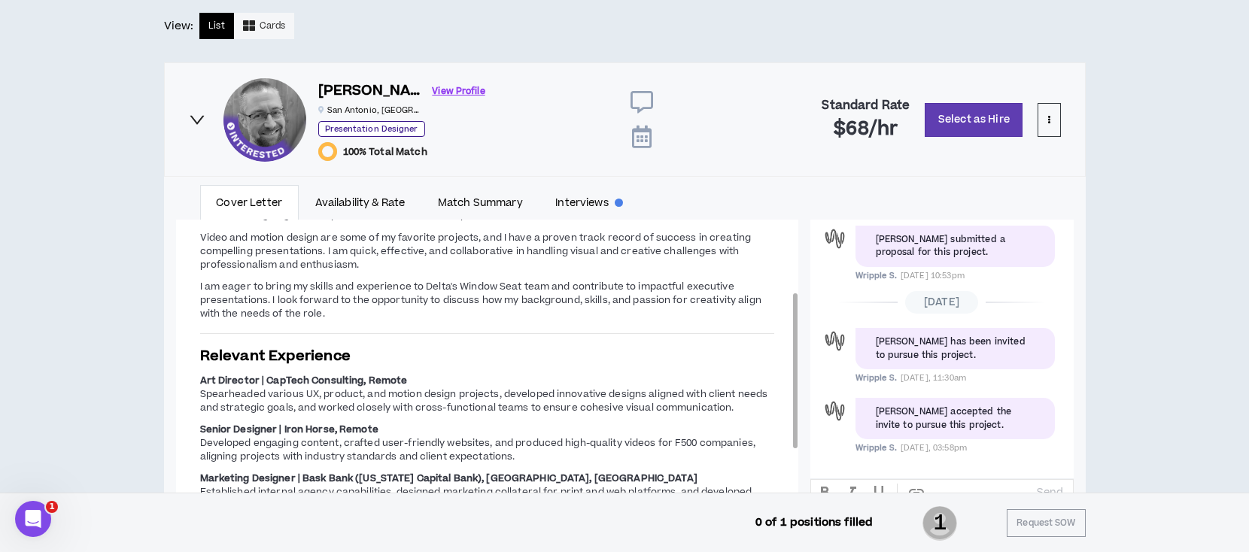
scroll to position [824, 0]
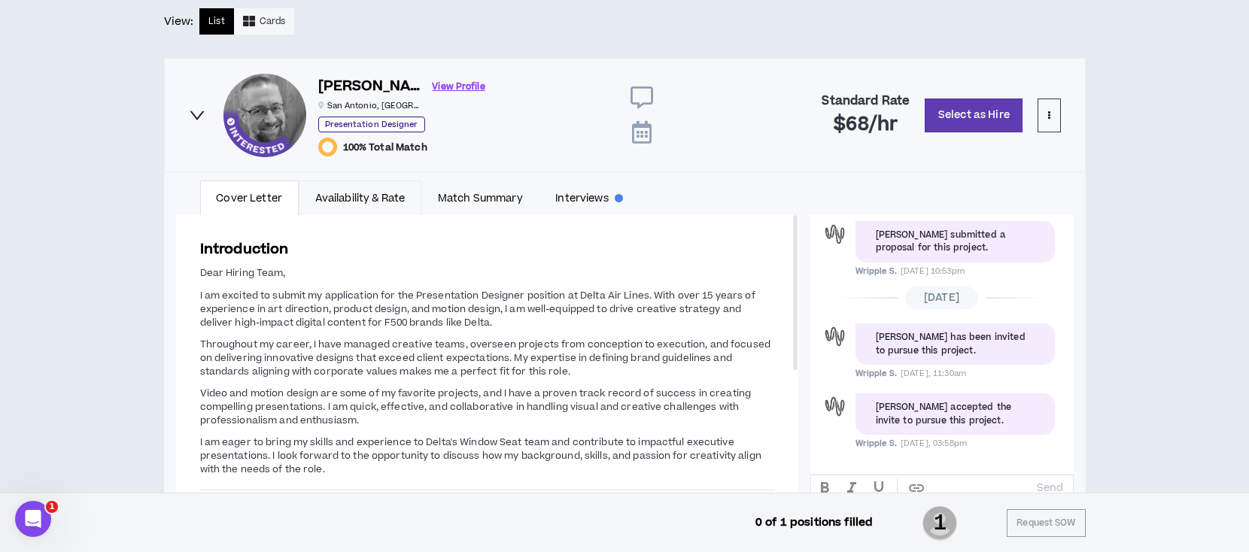
click at [363, 200] on link "Availability & Rate" at bounding box center [360, 198] width 123 height 35
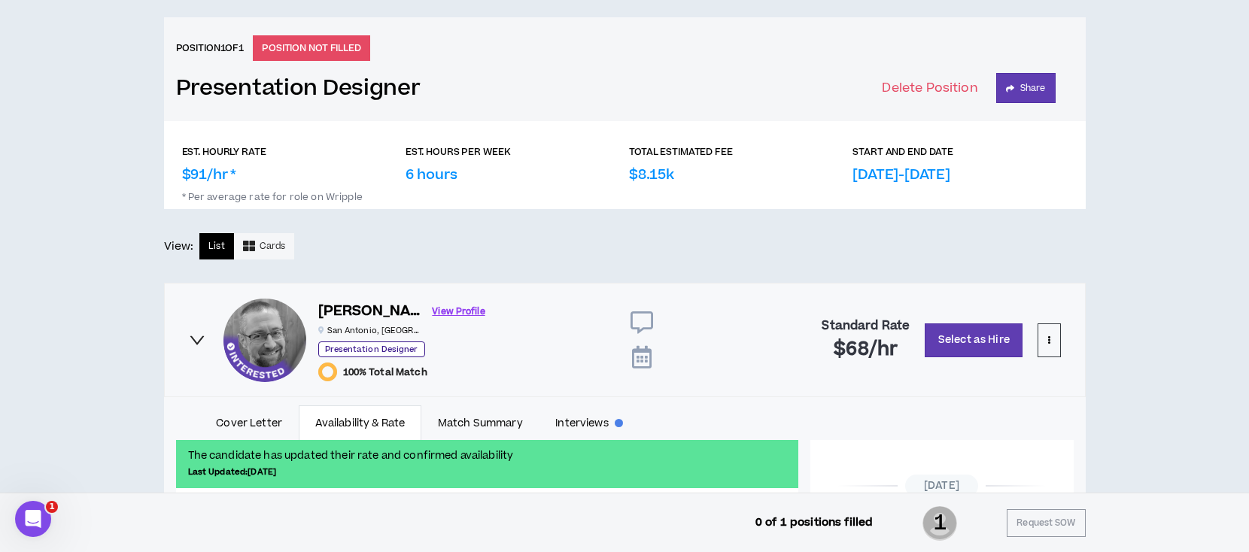
scroll to position [623, 0]
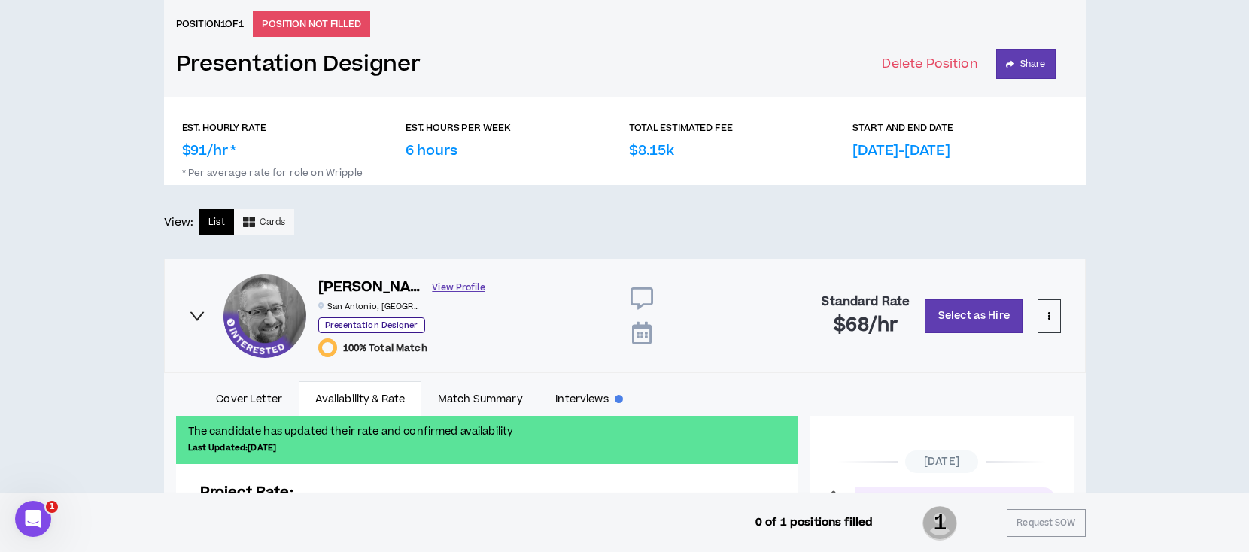
click at [433, 287] on link "View Profile" at bounding box center [459, 288] width 53 height 26
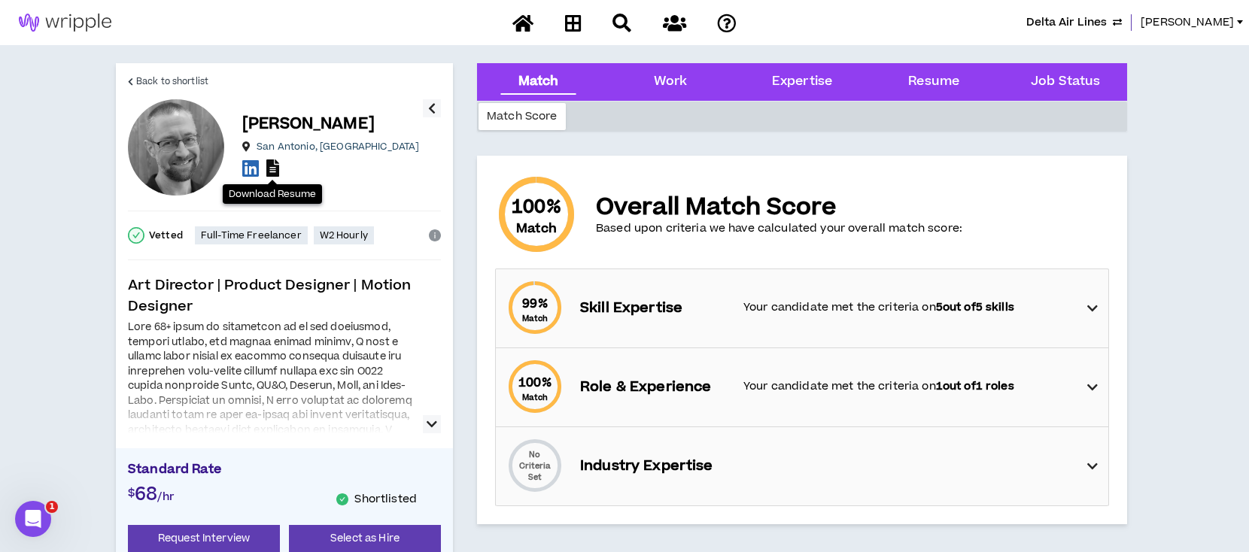
click at [275, 166] on icon at bounding box center [272, 168] width 13 height 17
click at [188, 83] on span "Back to shortlist" at bounding box center [172, 81] width 72 height 14
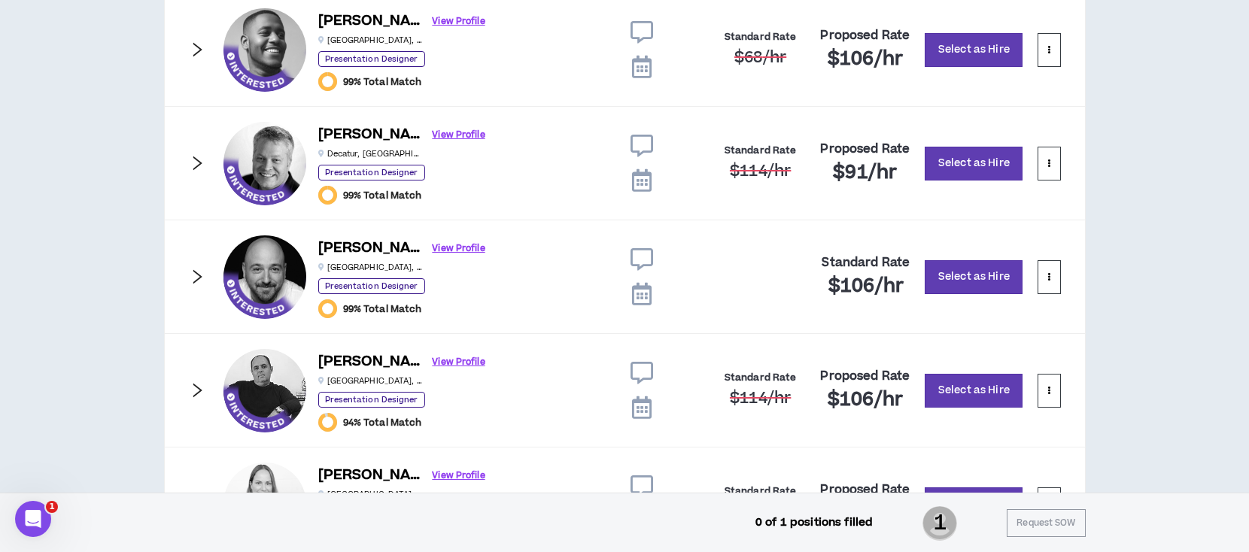
scroll to position [1147, 0]
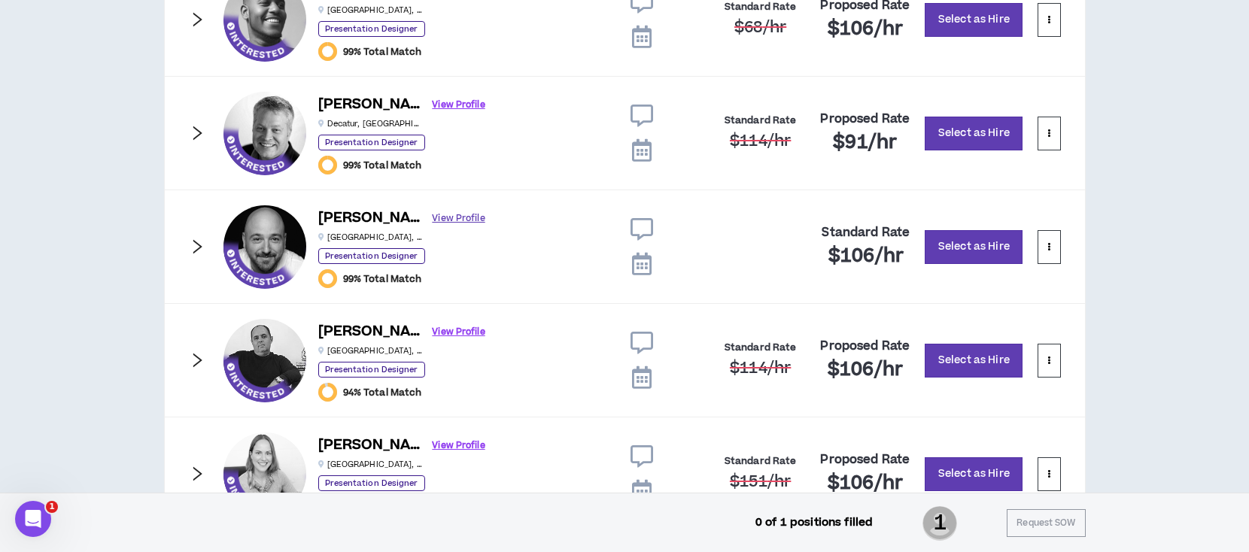
click at [433, 217] on link "View Profile" at bounding box center [459, 218] width 53 height 26
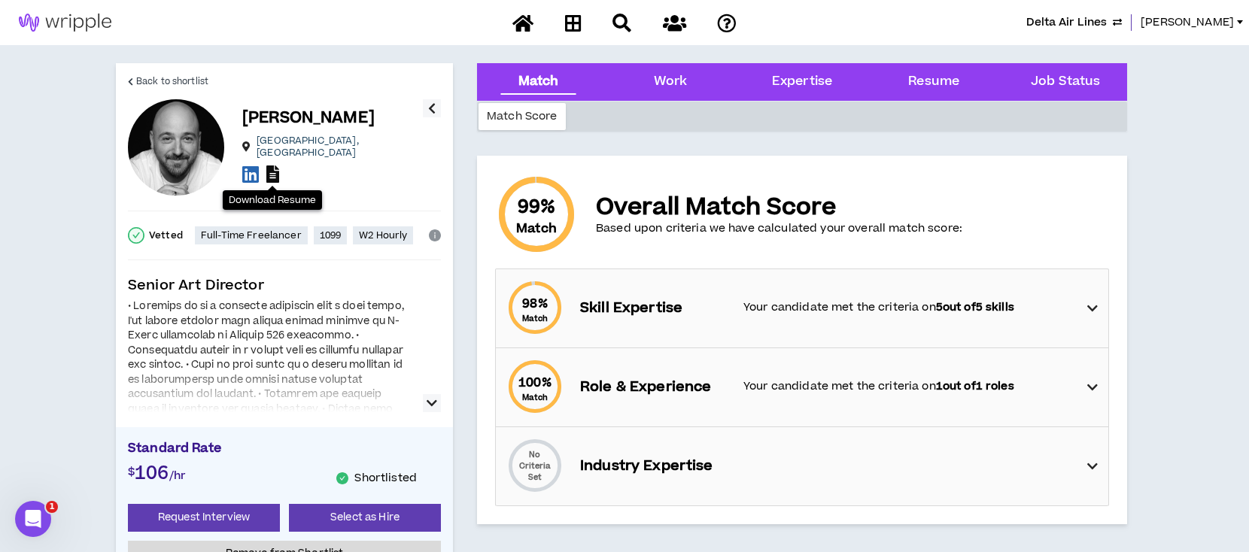
click at [271, 166] on icon at bounding box center [272, 174] width 13 height 17
